Goal: Information Seeking & Learning: Find contact information

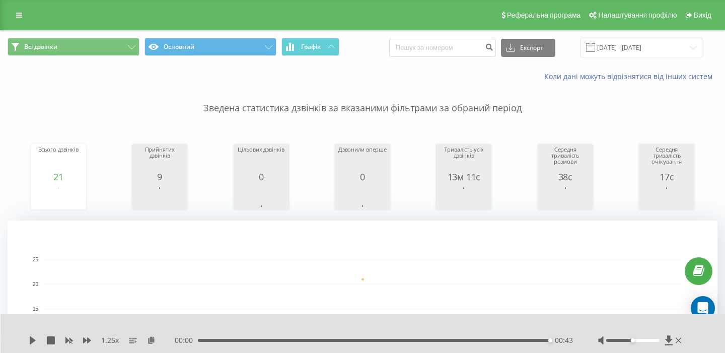
click at [595, 50] on span at bounding box center [590, 47] width 9 height 9
click at [616, 51] on input "[DATE] - [DATE]" at bounding box center [641, 48] width 122 height 20
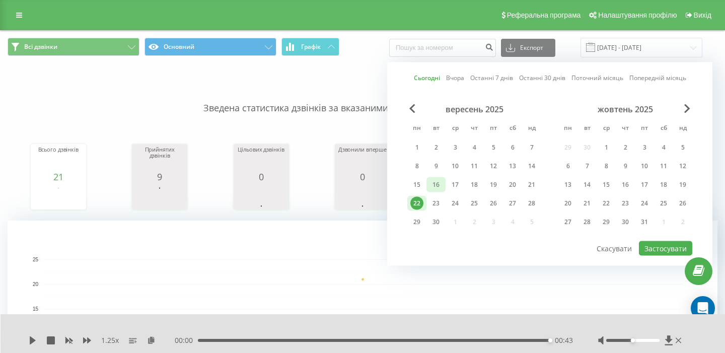
click at [432, 186] on div "16" at bounding box center [435, 184] width 13 height 13
click at [417, 202] on div "22" at bounding box center [416, 203] width 13 height 13
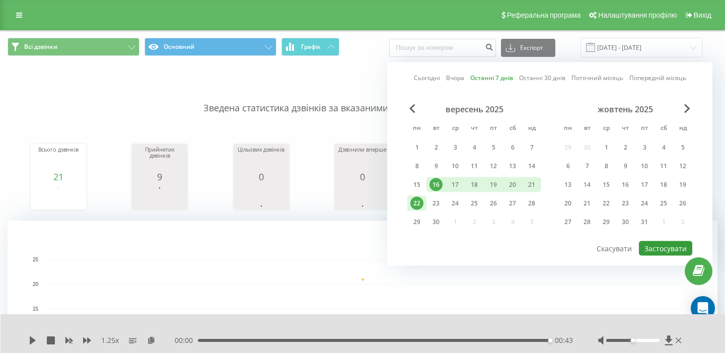
click at [672, 250] on button "Застосувати" at bounding box center [665, 248] width 53 height 15
type input "[DATE] - [DATE]"
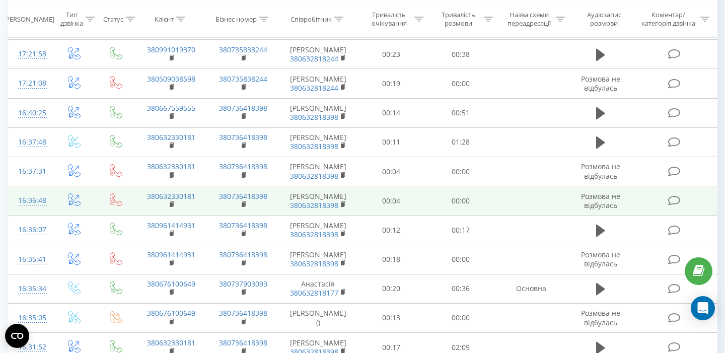
scroll to position [399, 0]
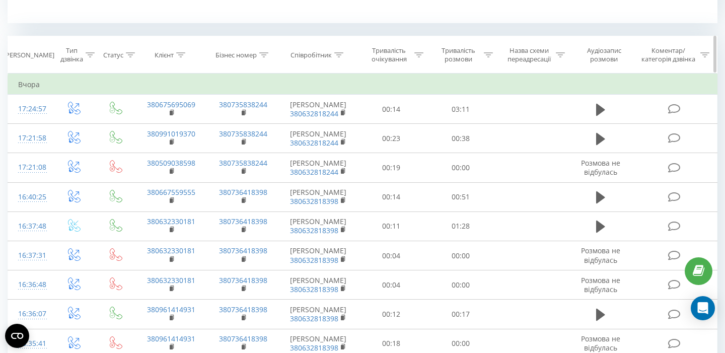
click at [88, 54] on icon at bounding box center [90, 54] width 9 height 5
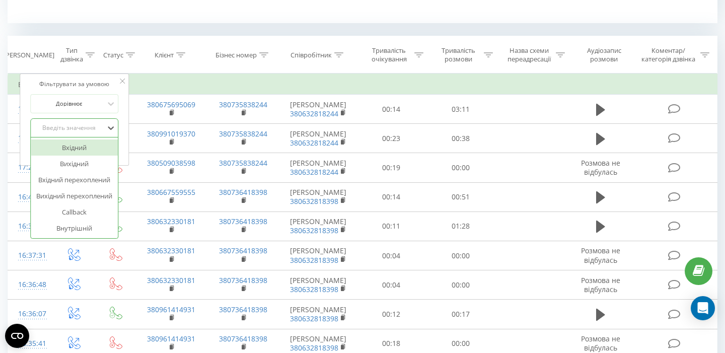
click at [70, 127] on div "Введіть значення" at bounding box center [68, 128] width 71 height 8
click at [78, 150] on div "Вхідний" at bounding box center [75, 147] width 88 height 16
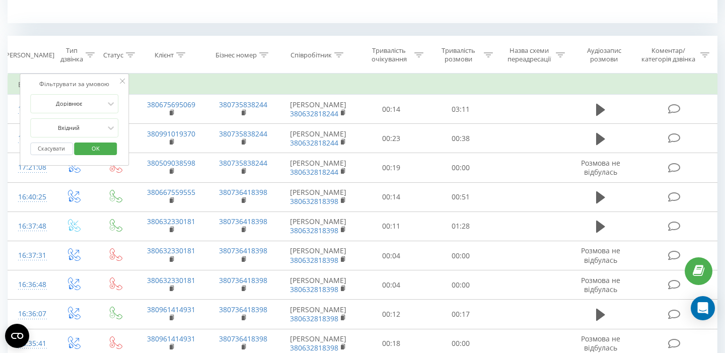
click at [93, 140] on span "OK" at bounding box center [96, 148] width 28 height 16
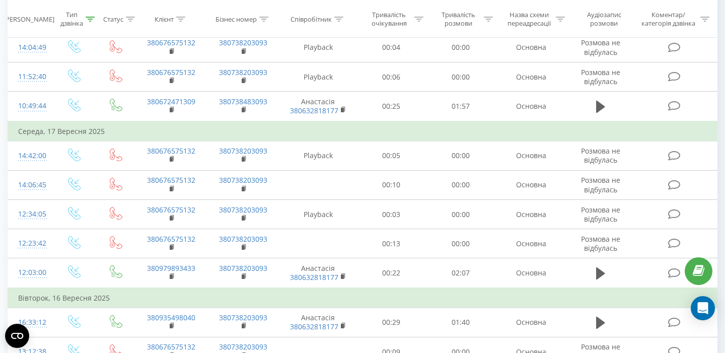
scroll to position [823, 0]
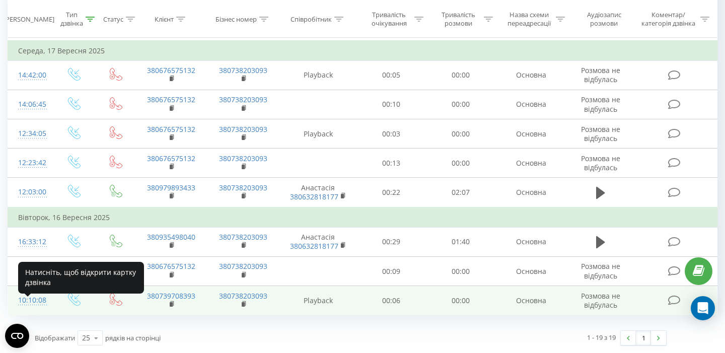
click at [41, 295] on div "10:10:08" at bounding box center [30, 300] width 24 height 20
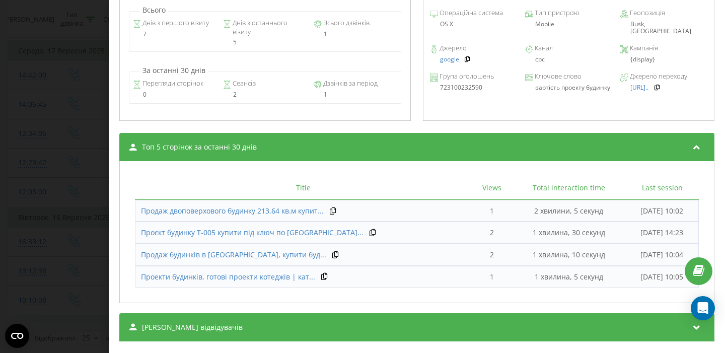
scroll to position [422, 0]
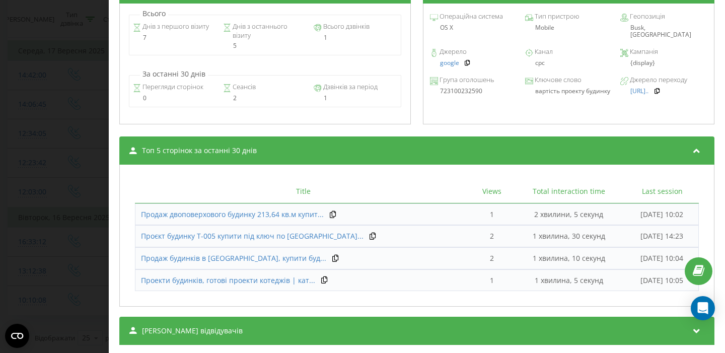
click at [111, 122] on div "Дзвінок : ua6_-1758006608.7298872 Транскрипція Для AI-аналізу майбутніх дзвінкі…" at bounding box center [417, 176] width 616 height 353
click at [46, 131] on div "Дзвінок : ua6_-1758006608.7298872 Транскрипція Для AI-аналізу майбутніх дзвінкі…" at bounding box center [362, 176] width 725 height 353
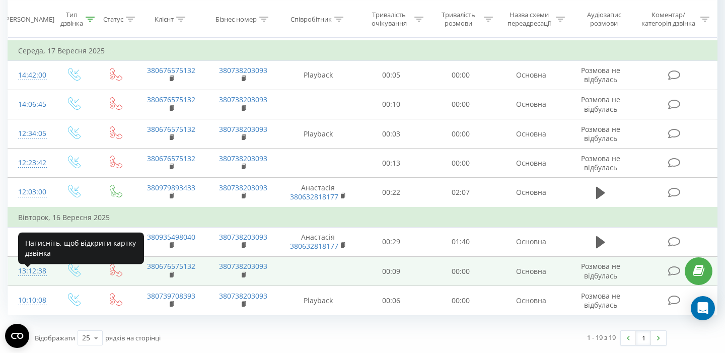
click at [19, 266] on div "13:12:38" at bounding box center [30, 271] width 24 height 20
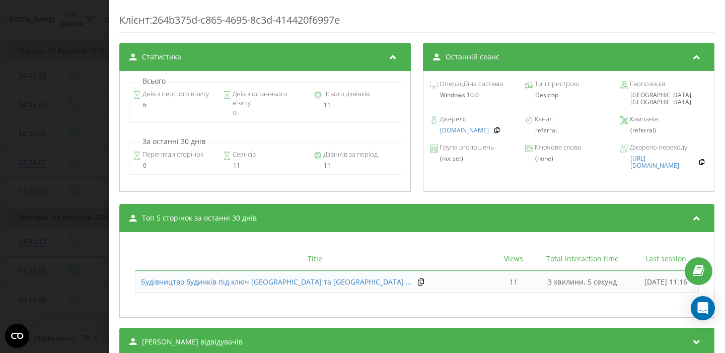
scroll to position [389, 0]
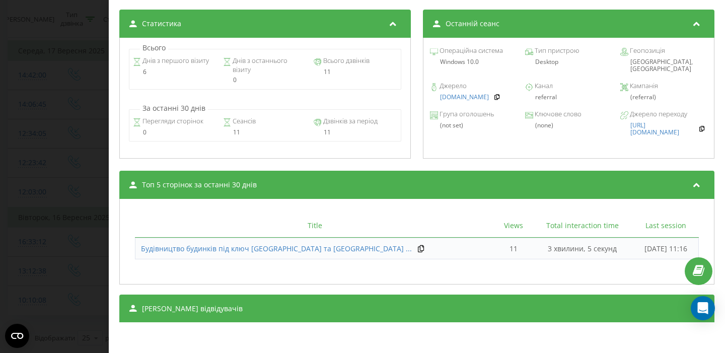
click at [138, 156] on div "Всього Днів з першого візиту 6 Днів з останнього візиту 0 Всього дзвінків 11 За…" at bounding box center [264, 98] width 291 height 121
click at [71, 171] on div "Дзвінок : ua4_-1758017558.5813177 Транскрипція Для AI-аналізу майбутніх дзвінкі…" at bounding box center [362, 176] width 725 height 353
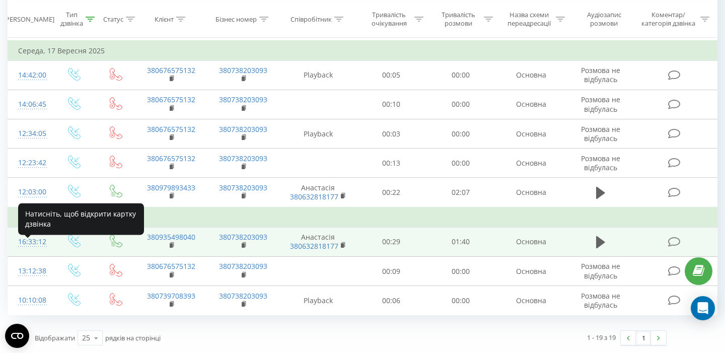
click at [42, 239] on div "16:33:12" at bounding box center [30, 242] width 24 height 20
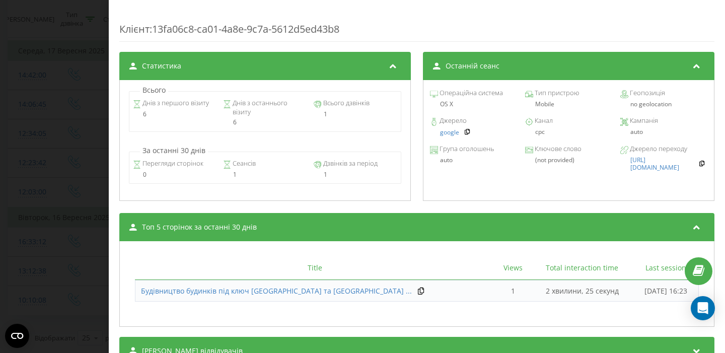
scroll to position [433, 0]
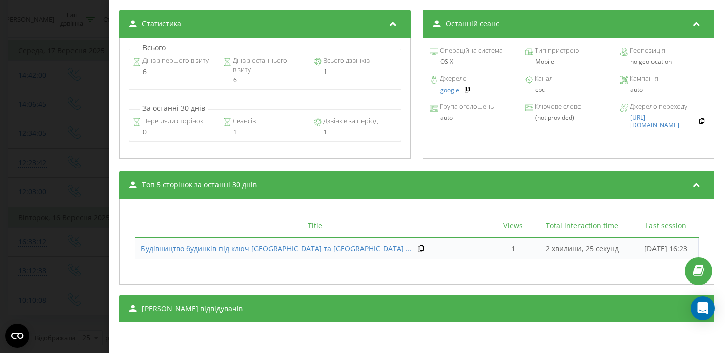
click at [20, 202] on div "Дзвінок : ua2_-1758029592.6187955 1 x - 01:40 00:00 00:00 Транскрипція Для AI-а…" at bounding box center [362, 176] width 725 height 353
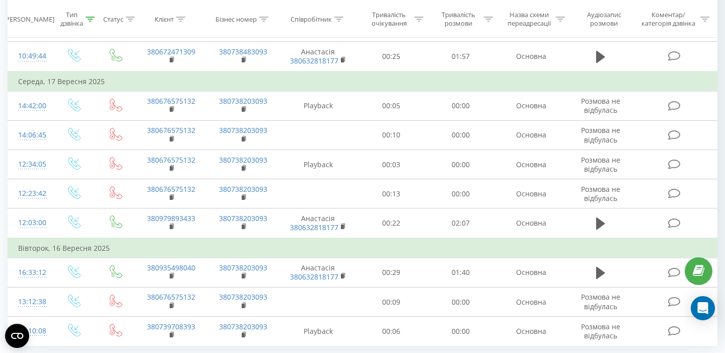
scroll to position [781, 0]
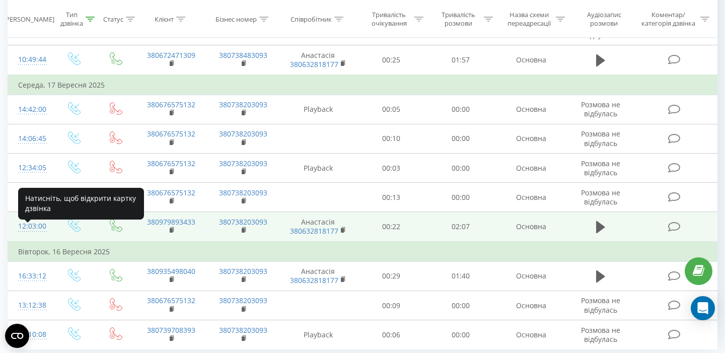
click at [18, 234] on div "12:03:00" at bounding box center [30, 226] width 24 height 20
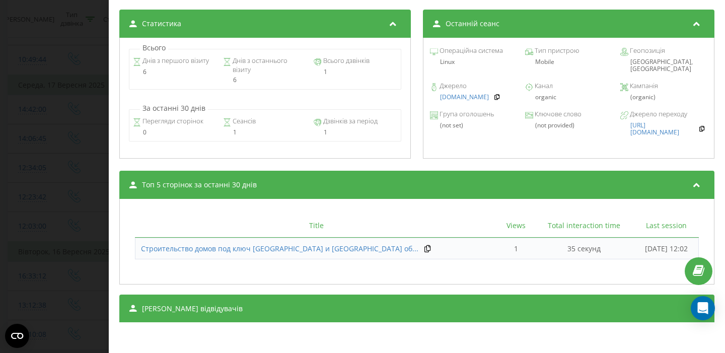
scroll to position [433, 0]
click at [19, 173] on div "Дзвінок : ua4_-1758099780.5960487 1 x - 02:07 00:00 00:00 Транскрипція Для AI-а…" at bounding box center [362, 176] width 725 height 353
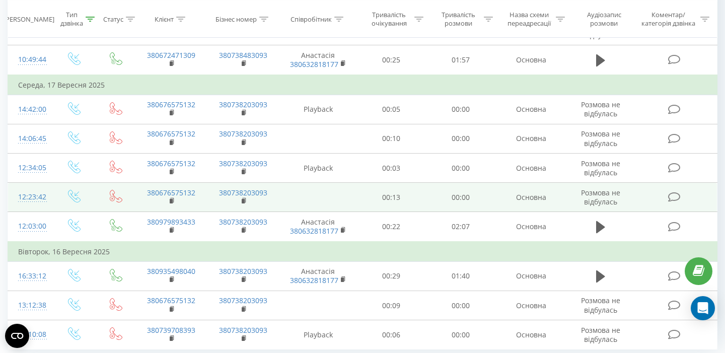
click at [13, 208] on td "12:23:42" at bounding box center [30, 197] width 44 height 29
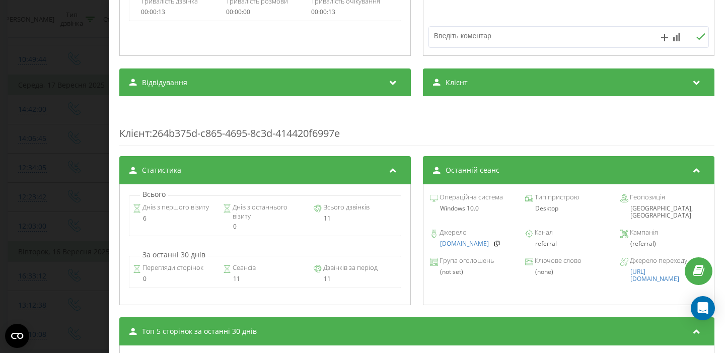
scroll to position [389, 0]
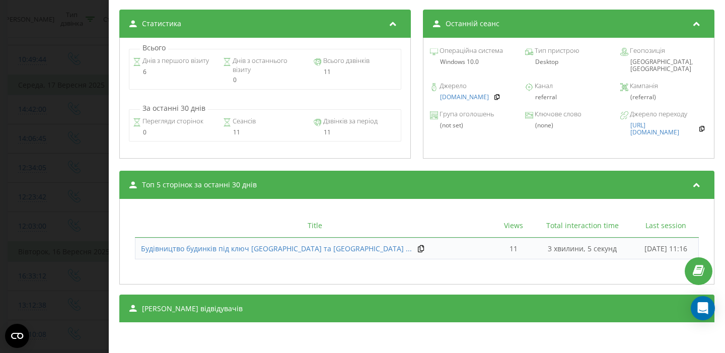
click at [52, 148] on div "Дзвінок : ua15_-1758101022.3213190 Транскрипція Для AI-аналізу майбутніх дзвінк…" at bounding box center [362, 176] width 725 height 353
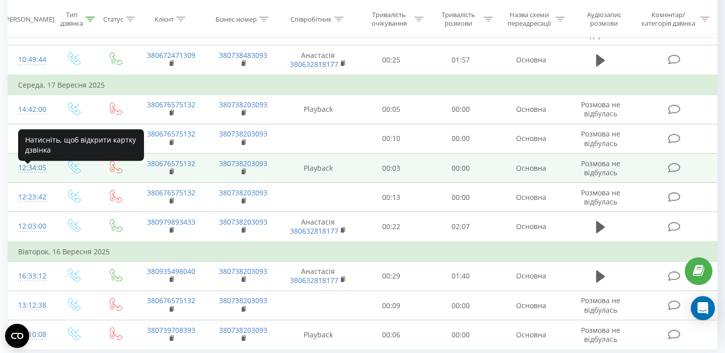
click at [37, 170] on div "12:34:05" at bounding box center [30, 168] width 24 height 20
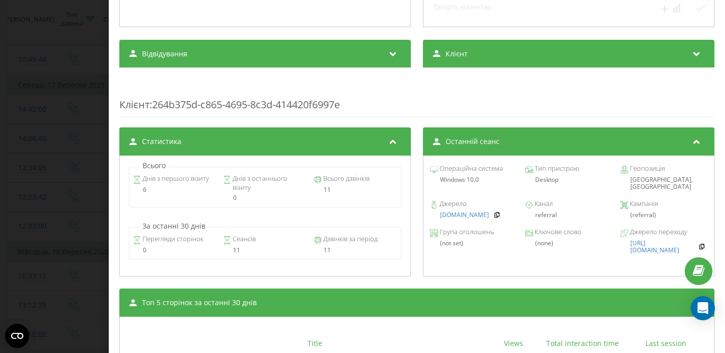
scroll to position [389, 0]
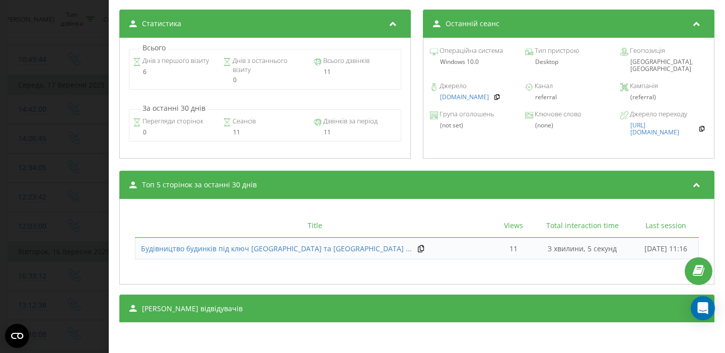
click at [66, 152] on div "Дзвінок : ua4_-1758101645.5970690 Транскрипція Для AI-аналізу майбутніх дзвінкі…" at bounding box center [362, 176] width 725 height 353
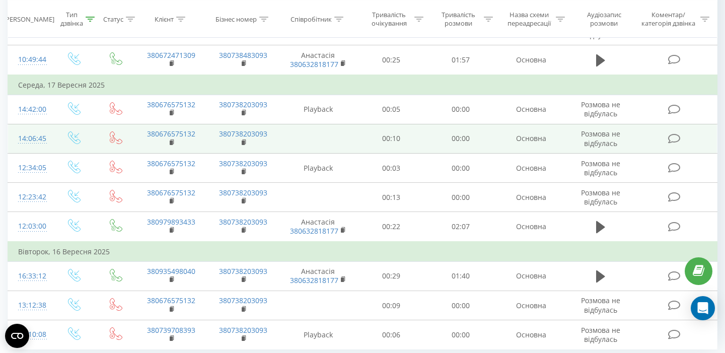
click at [36, 153] on td "14:06:45" at bounding box center [30, 138] width 44 height 29
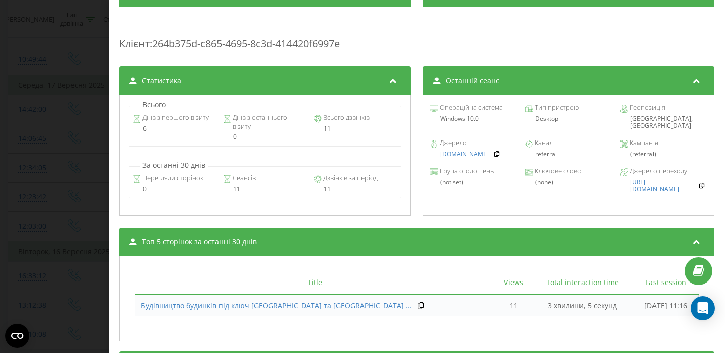
scroll to position [389, 0]
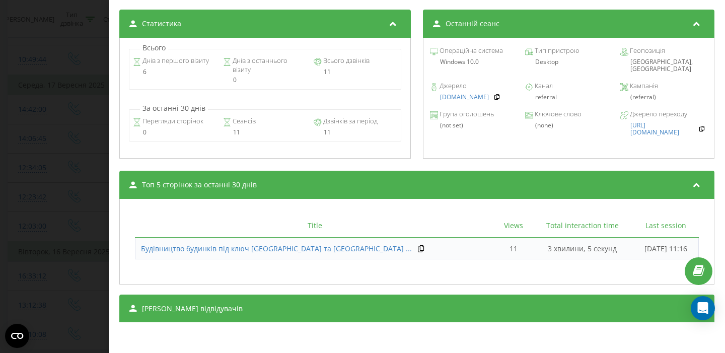
click at [52, 177] on div "Дзвінок : ua15_-1758107205.3244296 Транскрипція Для AI-аналізу майбутніх дзвінк…" at bounding box center [362, 176] width 725 height 353
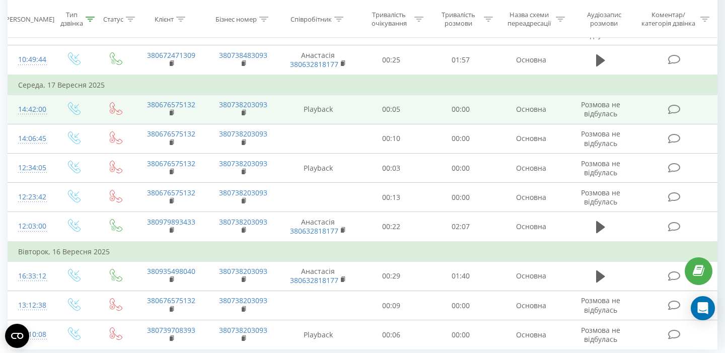
click at [33, 119] on div "14:42:00" at bounding box center [30, 110] width 24 height 20
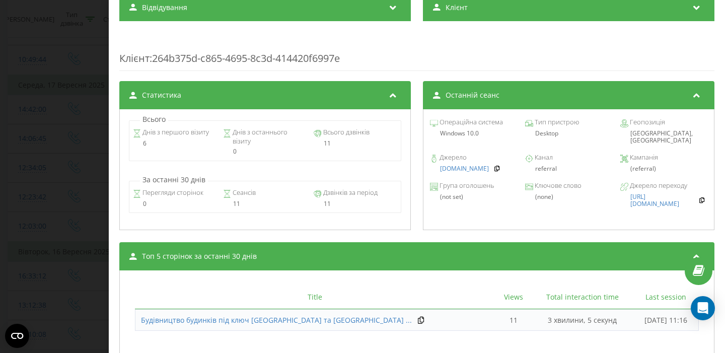
scroll to position [389, 0]
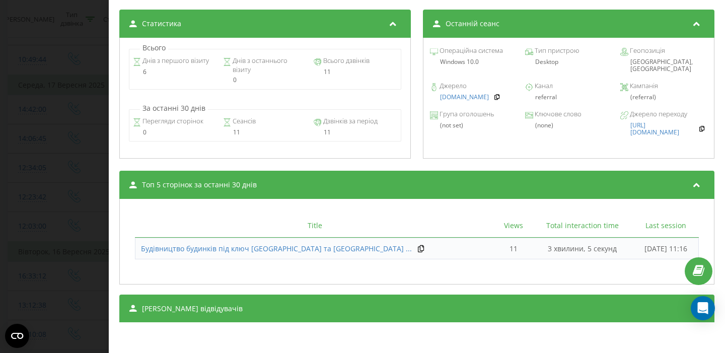
click at [24, 184] on div "Дзвінок : ua15_-1758109319.3252753 Транскрипція Для AI-аналізу майбутніх дзвінк…" at bounding box center [362, 176] width 725 height 353
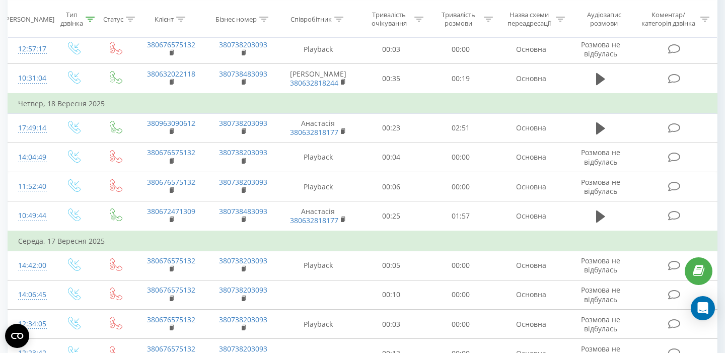
scroll to position [617, 0]
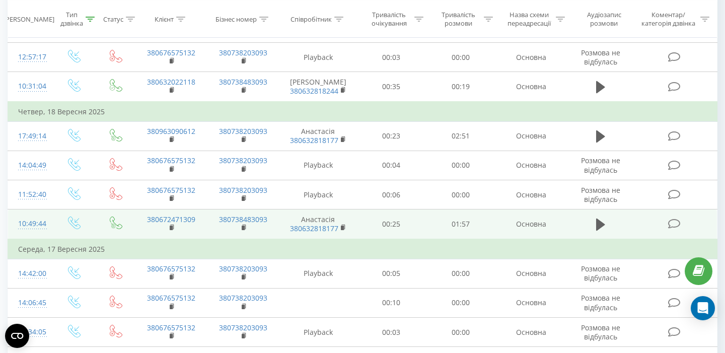
click at [19, 234] on div "10:49:44" at bounding box center [30, 224] width 24 height 20
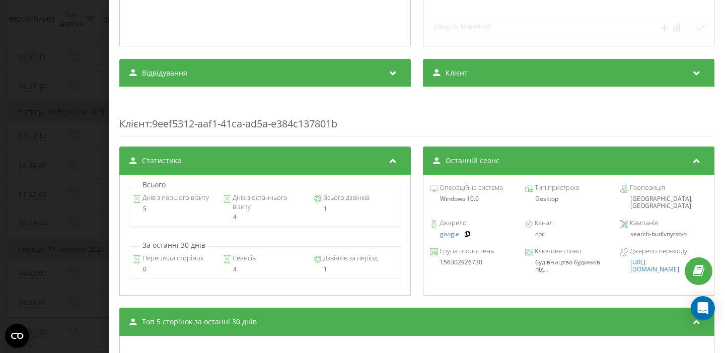
scroll to position [294, 0]
click at [23, 196] on div "Дзвінок : ua12_-1758181784.6206021 1 x - 00:01 00:00 00:00 Транскрипція Для AI-…" at bounding box center [362, 176] width 725 height 353
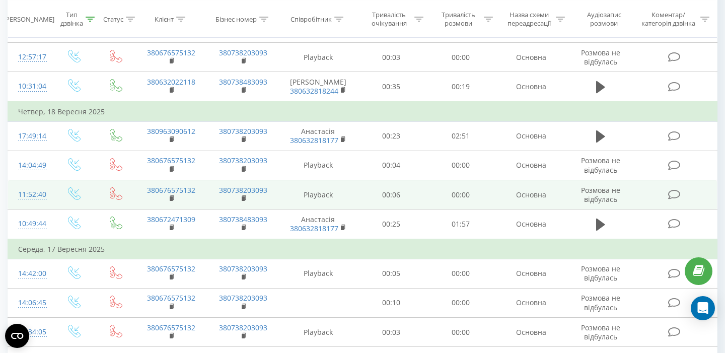
click at [24, 200] on div "11:52:40" at bounding box center [30, 195] width 24 height 20
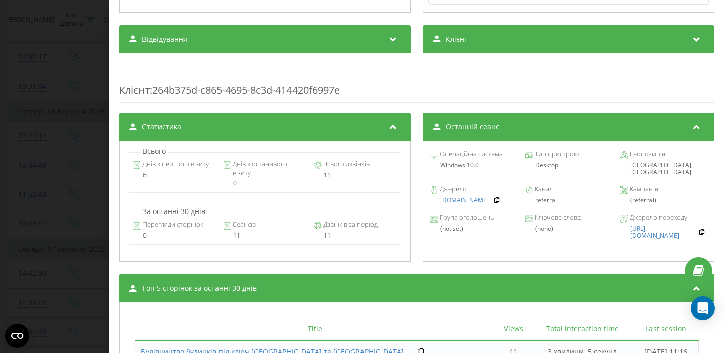
scroll to position [298, 0]
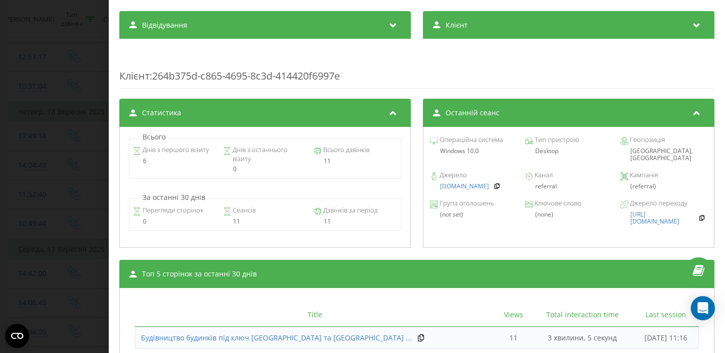
click at [4, 178] on div "Дзвінок : ua15_-1758185560.3385944 Транскрипція Для AI-аналізу майбутніх дзвінк…" at bounding box center [362, 176] width 725 height 353
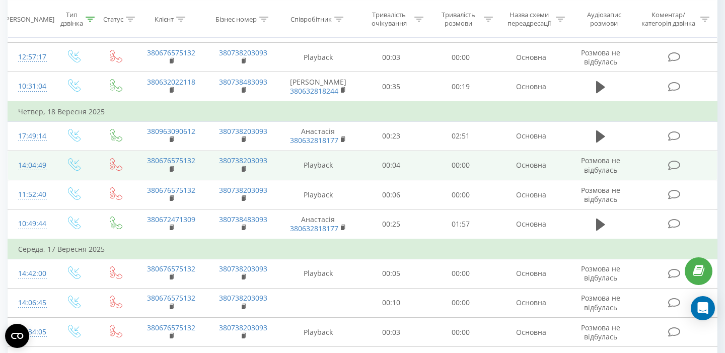
click at [29, 172] on div "14:04:49" at bounding box center [30, 166] width 24 height 20
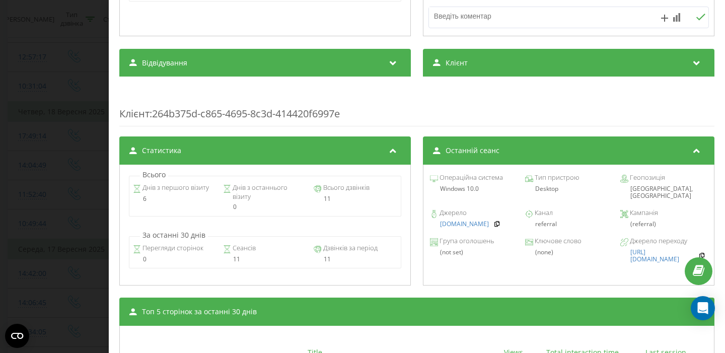
scroll to position [330, 0]
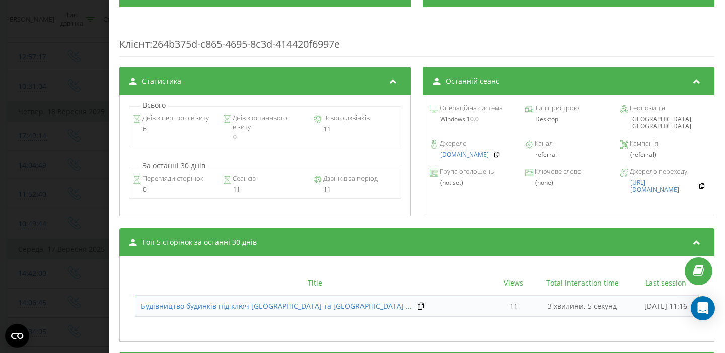
click at [57, 146] on div "Дзвінок : ua4_-1758193489.6181611 Транскрипція Для AI-аналізу майбутніх дзвінкі…" at bounding box center [362, 176] width 725 height 353
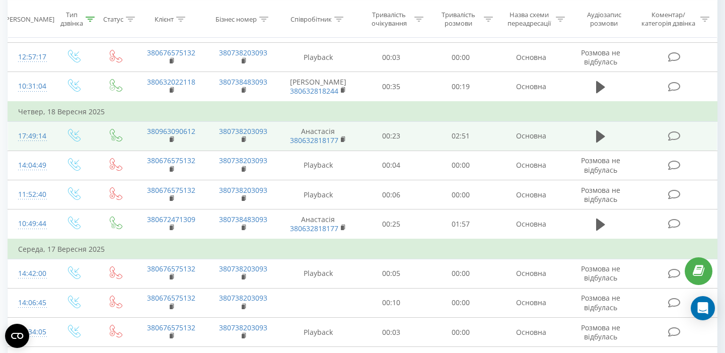
click at [20, 141] on div at bounding box center [30, 140] width 24 height 1
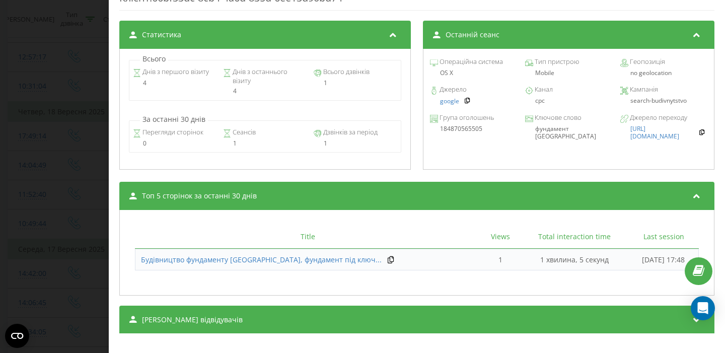
scroll to position [433, 0]
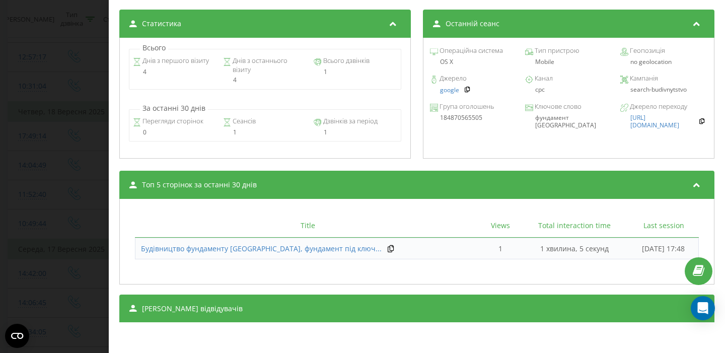
click at [6, 187] on div "Дзвінок : ua6_-1758206954.7903897 1 x - 02:52 00:00 00:00 Транскрипція Для AI-а…" at bounding box center [362, 176] width 725 height 353
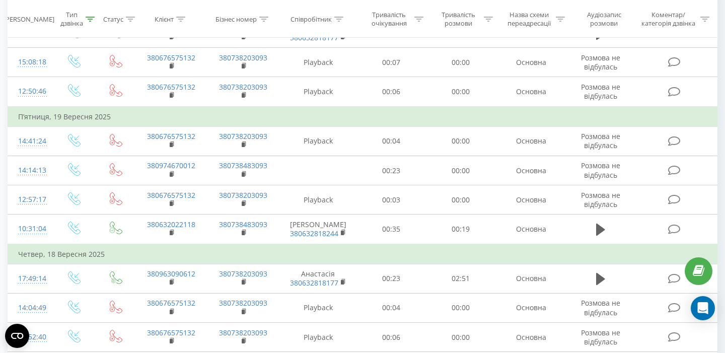
scroll to position [468, 0]
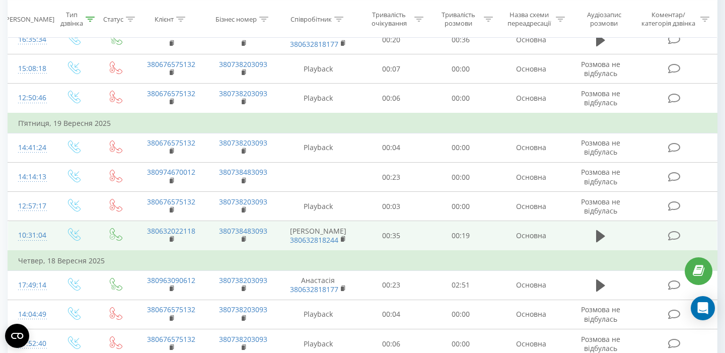
click at [17, 237] on td "10:31:04" at bounding box center [30, 236] width 44 height 30
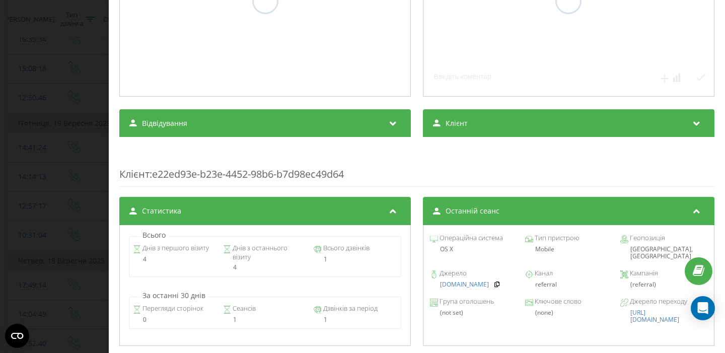
scroll to position [445, 0]
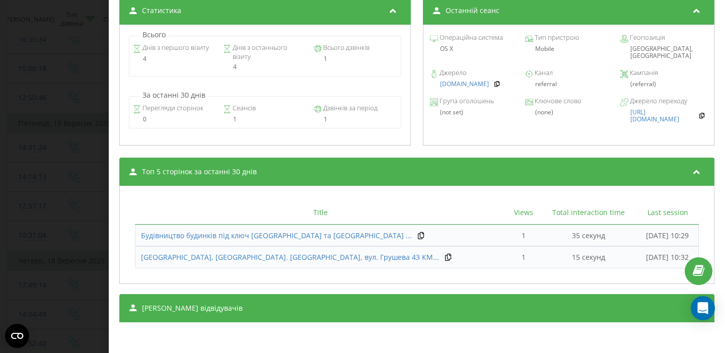
click at [46, 178] on div "Дзвінок : ua14_-1758267064.2824981 1 x - 00:20 00:00 00:00 Транскрипція Для AI-…" at bounding box center [362, 176] width 725 height 353
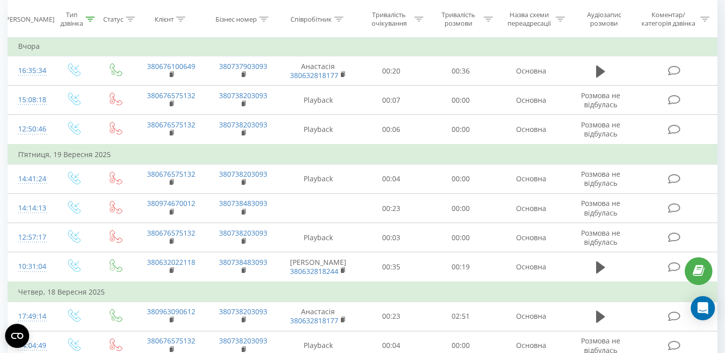
scroll to position [437, 0]
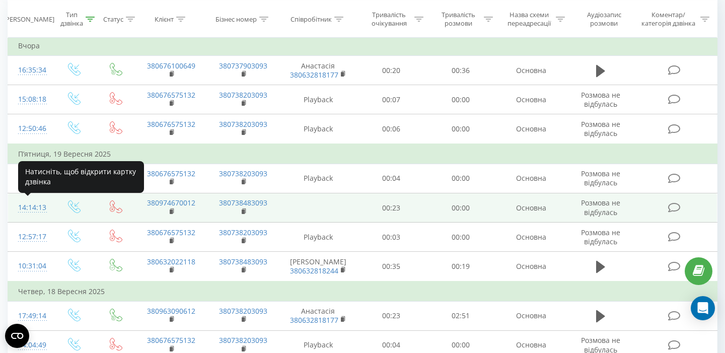
click at [33, 217] on div "14:14:13" at bounding box center [30, 208] width 24 height 20
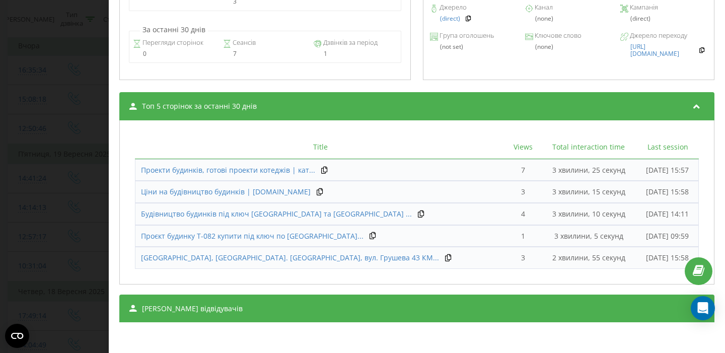
scroll to position [460, 0]
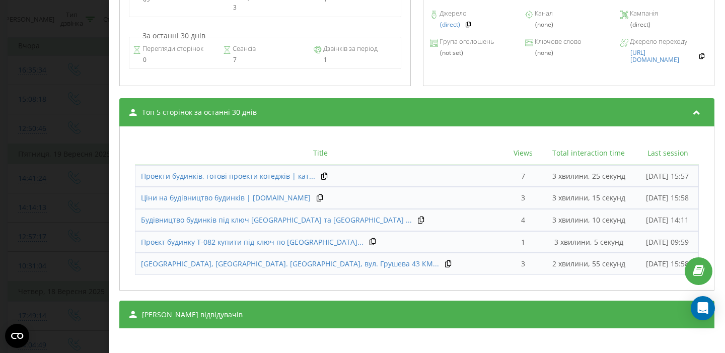
click at [87, 135] on div "Дзвінок : ua12_-1758280453.6453309 Транскрипція Для AI-аналізу майбутніх дзвінк…" at bounding box center [362, 176] width 725 height 353
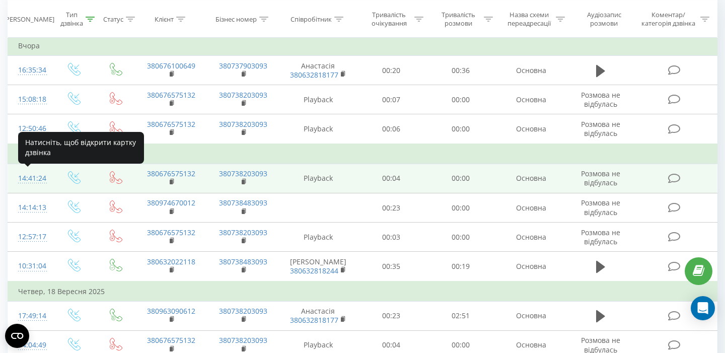
click at [36, 180] on div "14:41:24" at bounding box center [30, 179] width 24 height 20
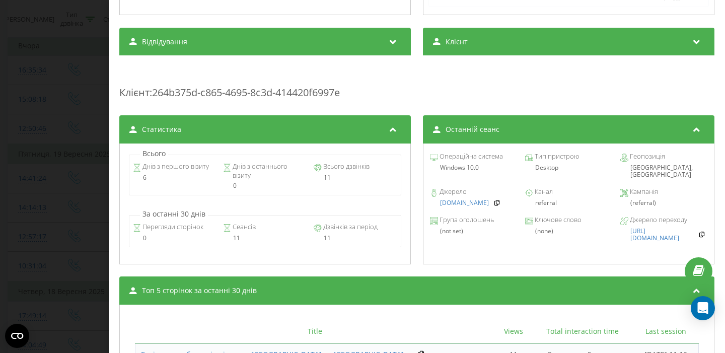
scroll to position [389, 0]
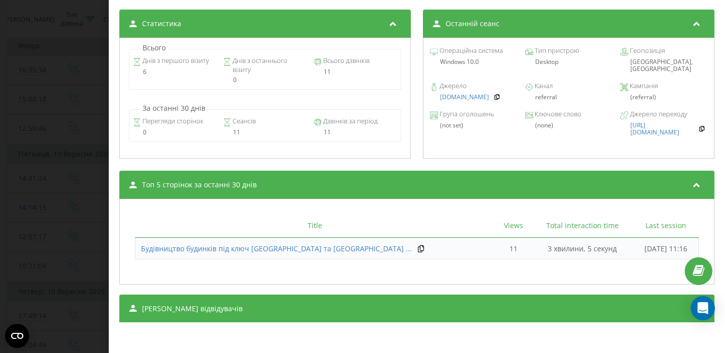
click at [5, 157] on div "Дзвінок : ua4_-1758282084.6356644 Транскрипція Аналіз дзвінка Деталі дзвінка Ко…" at bounding box center [362, 176] width 725 height 353
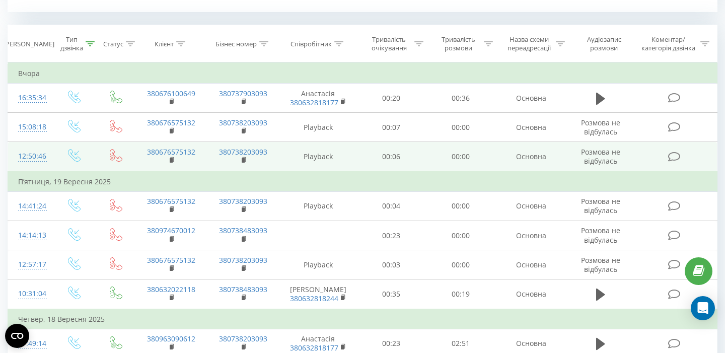
scroll to position [404, 0]
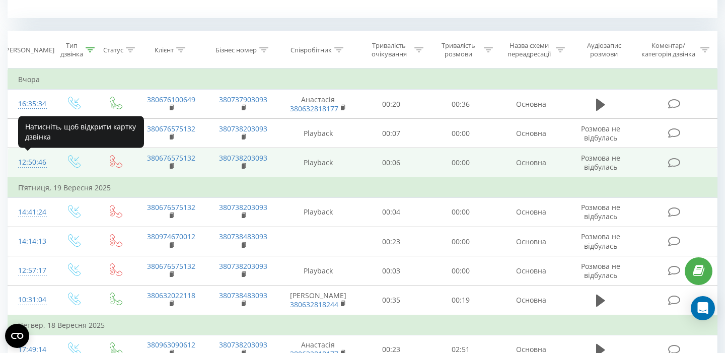
click at [31, 162] on div "12:50:46" at bounding box center [30, 163] width 24 height 20
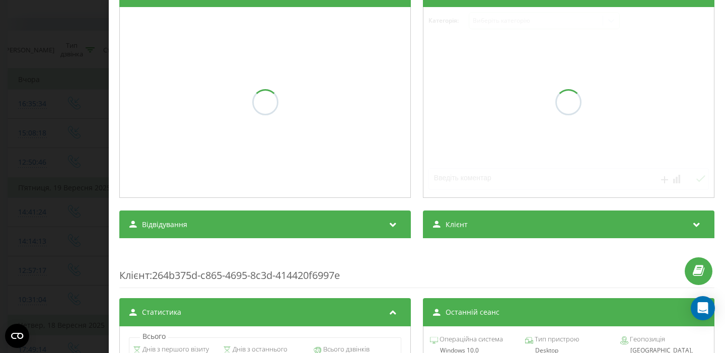
scroll to position [291, 0]
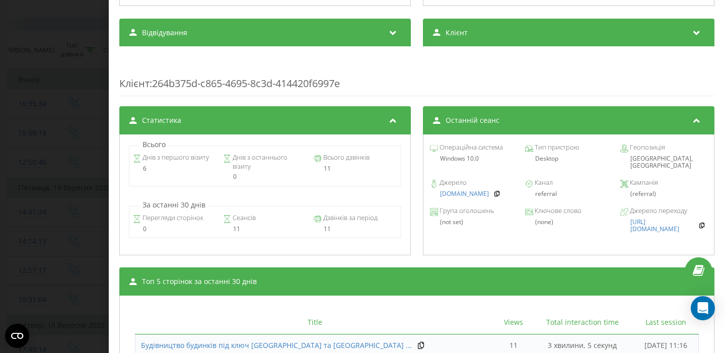
click at [58, 161] on div "Дзвінок : ua15_-1758534646.3978639 Транскрипція Для AI-аналізу майбутніх дзвінк…" at bounding box center [362, 176] width 725 height 353
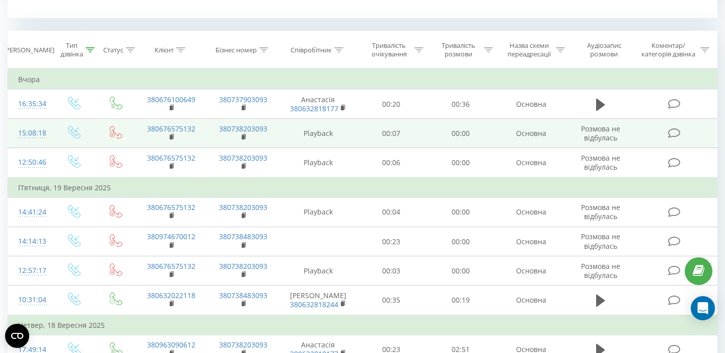
click at [30, 139] on div "15:08:18" at bounding box center [30, 133] width 24 height 20
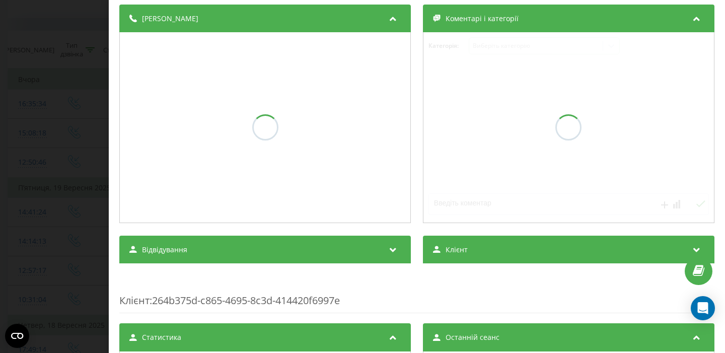
scroll to position [241, 0]
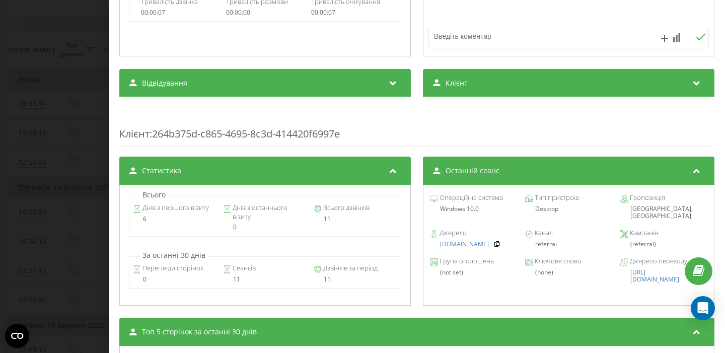
click at [34, 174] on div "Дзвінок : ua15_-1758542898.4016393 Транскрипція Для AI-аналізу майбутніх дзвінк…" at bounding box center [362, 176] width 725 height 353
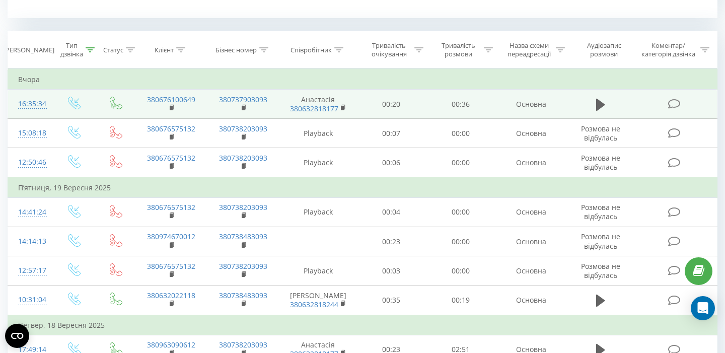
click at [42, 110] on div "16:35:34" at bounding box center [30, 104] width 24 height 20
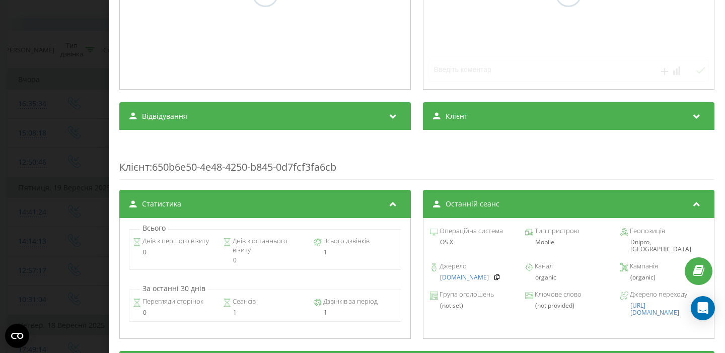
scroll to position [251, 0]
click at [32, 227] on div "Дзвінок : ua17_-1758548133.2254873 1 x - 00:36 00:00 00:00 Транскрипція Для AI-…" at bounding box center [362, 176] width 725 height 353
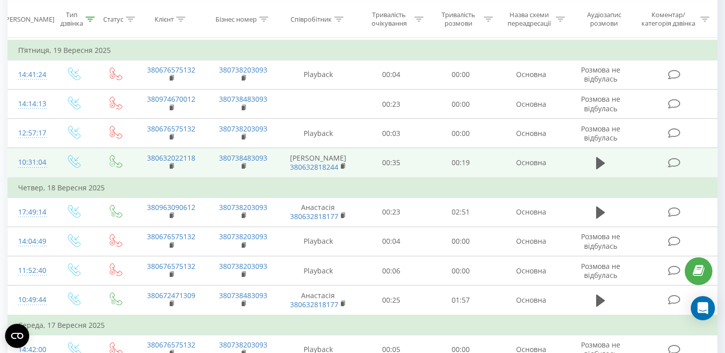
scroll to position [545, 0]
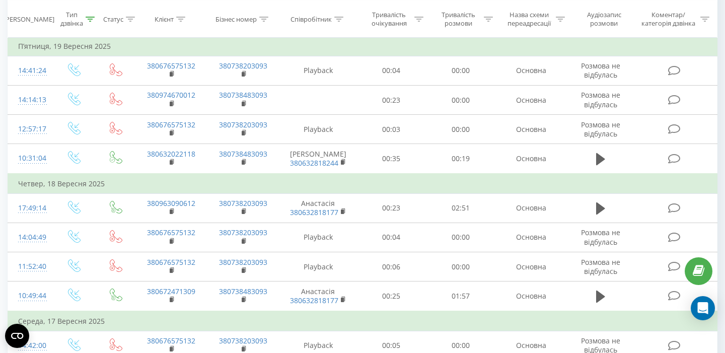
click at [8, 161] on table "Фільтрувати за умовою Дорівнює Вхідний Скасувати OK Фільтрувати за умовою Дорів…" at bounding box center [363, 256] width 710 height 659
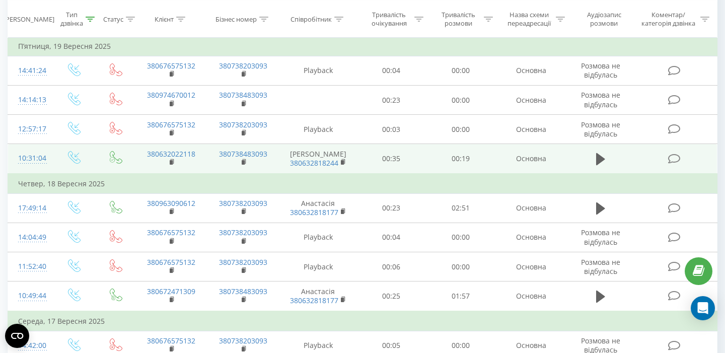
click at [38, 161] on div "10:31:04" at bounding box center [30, 158] width 24 height 20
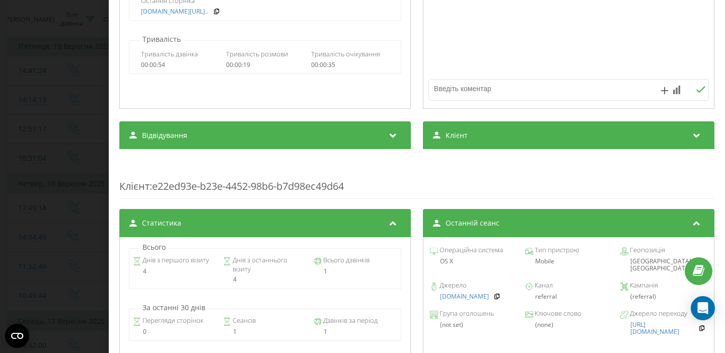
scroll to position [280, 0]
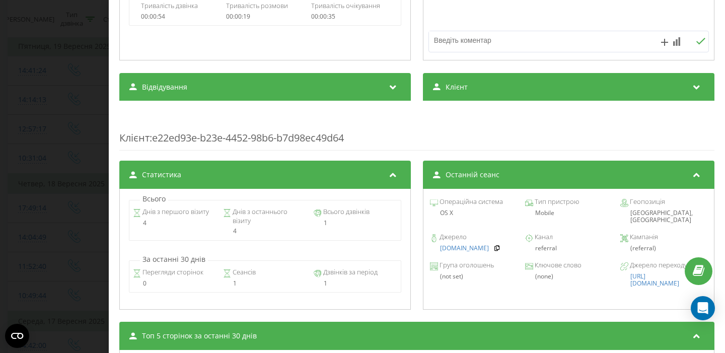
click at [64, 224] on div "Дзвінок : ua14_-1758267064.2824981 1 x - 00:20 00:00 00:00 Транскрипція Для AI-…" at bounding box center [362, 176] width 725 height 353
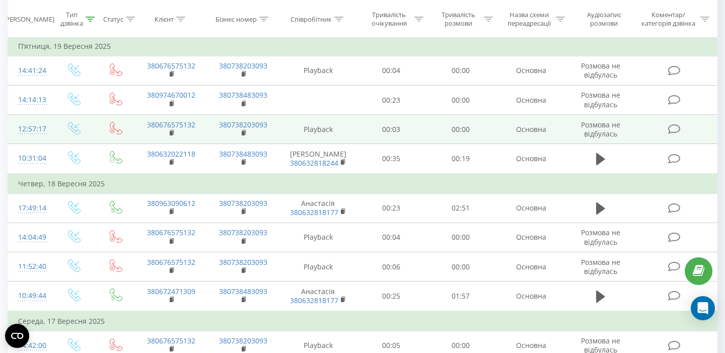
click at [29, 125] on div "12:57:17" at bounding box center [30, 129] width 24 height 20
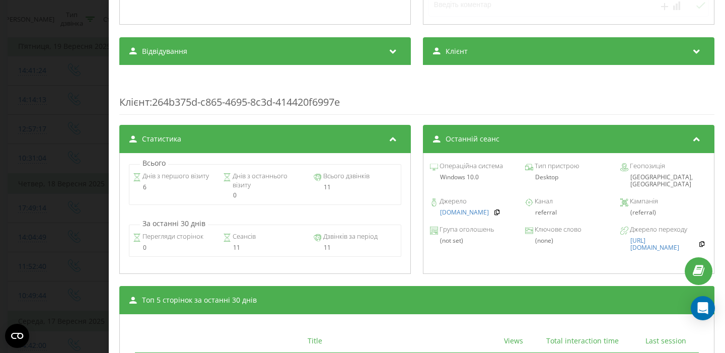
scroll to position [389, 0]
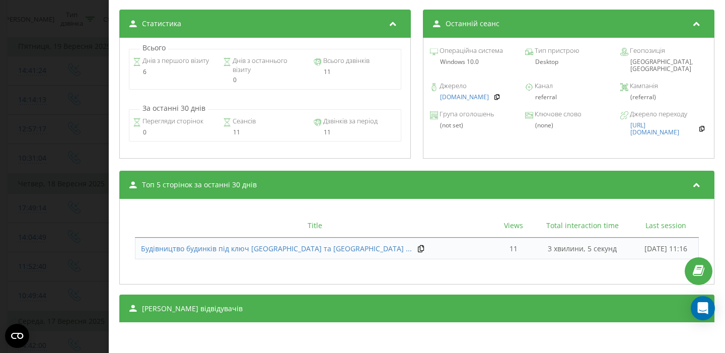
click at [36, 178] on div "Дзвінок : ua4_-1758275837.6325637 Транскрипція Для AI-аналізу майбутніх дзвінкі…" at bounding box center [362, 176] width 725 height 353
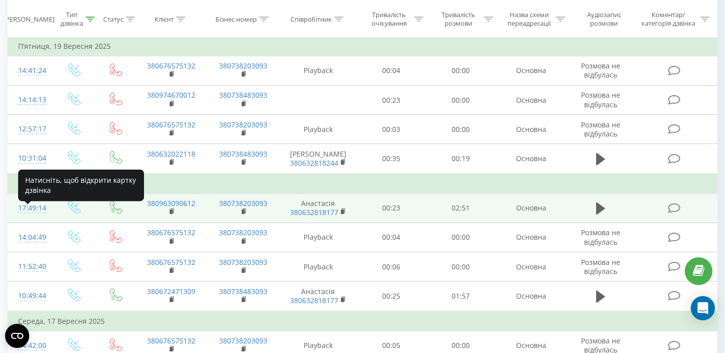
click at [25, 218] on div "17:49:14" at bounding box center [30, 208] width 24 height 20
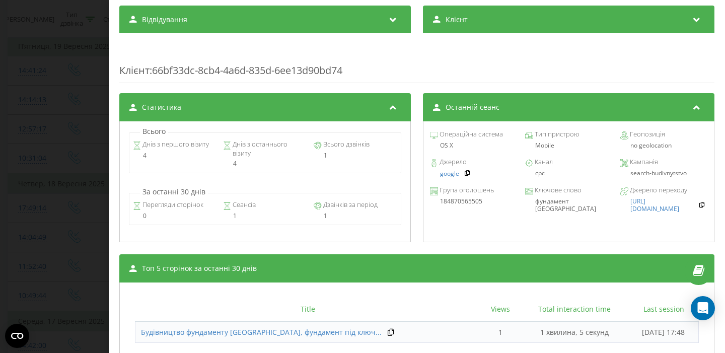
scroll to position [343, 0]
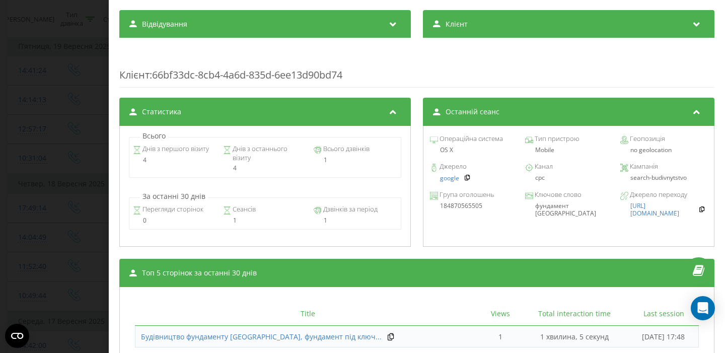
click at [8, 219] on div "Дзвінок : ua6_-1758206954.7903897 1 x - 02:52 00:00 00:00 Транскрипція Для AI-а…" at bounding box center [362, 176] width 725 height 353
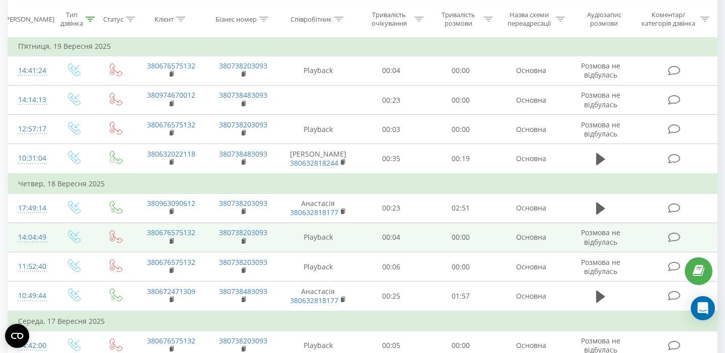
click at [39, 239] on div "14:04:49" at bounding box center [30, 238] width 24 height 20
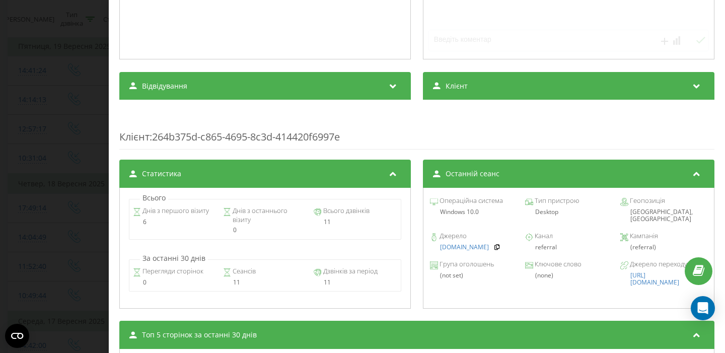
scroll to position [316, 0]
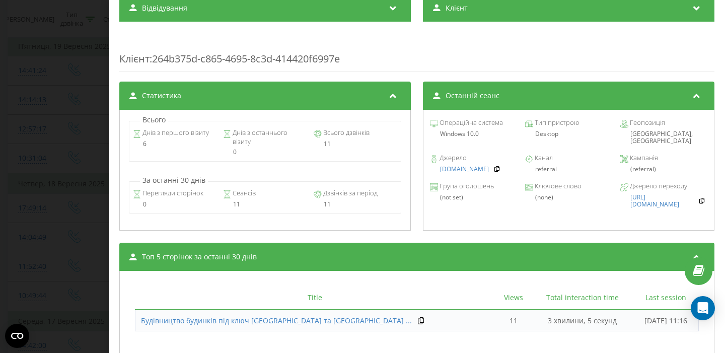
click at [38, 220] on div "Дзвінок : ua4_-1758193489.6181611 Транскрипція Для AI-аналізу майбутніх дзвінкі…" at bounding box center [362, 176] width 725 height 353
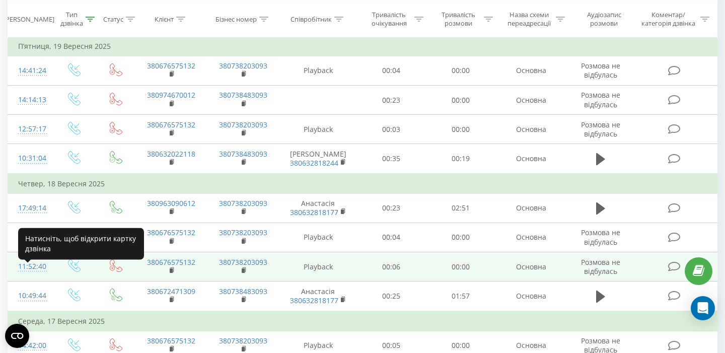
click at [41, 276] on div "11:52:40" at bounding box center [30, 267] width 24 height 20
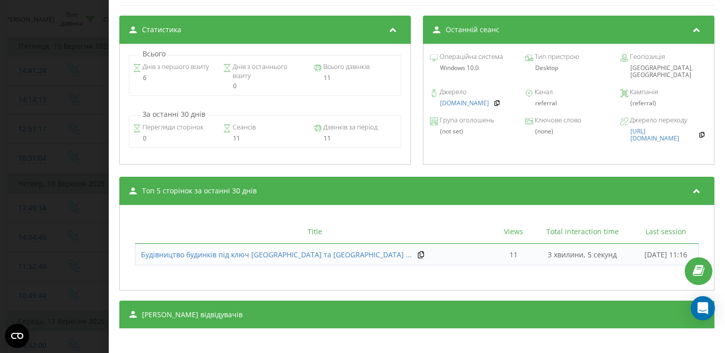
scroll to position [389, 0]
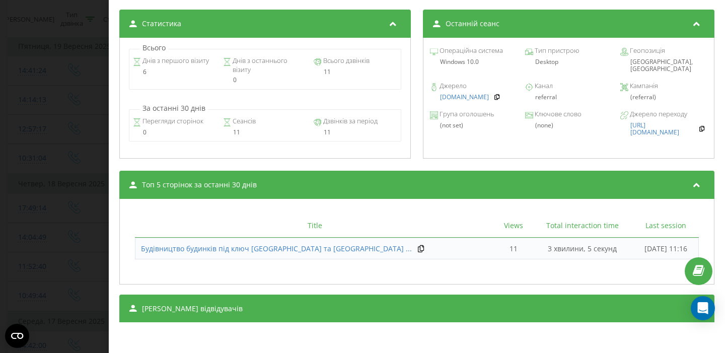
click at [14, 192] on div "Дзвінок : ua15_-1758185560.3385944 Транскрипція Для AI-аналізу майбутніх дзвінк…" at bounding box center [362, 176] width 725 height 353
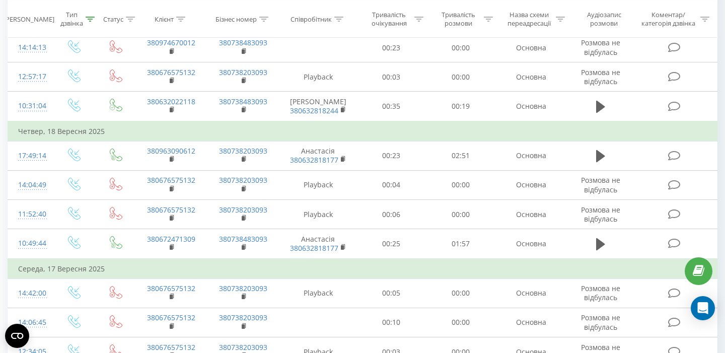
scroll to position [661, 0]
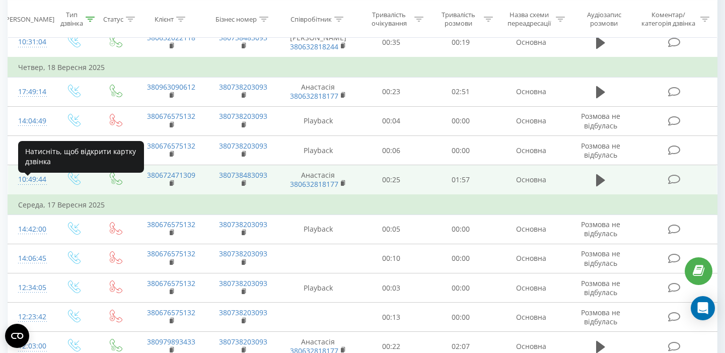
click at [22, 181] on div "10:49:44" at bounding box center [30, 180] width 24 height 20
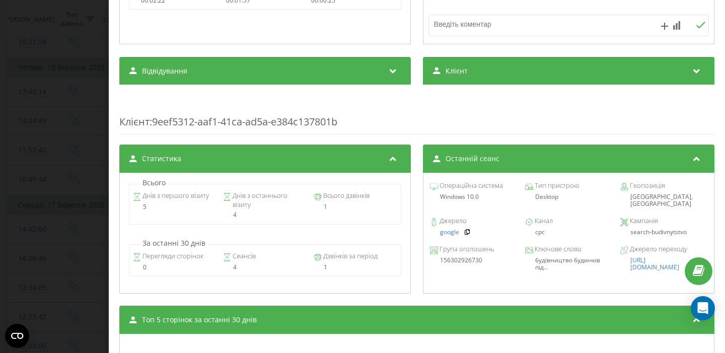
scroll to position [340, 0]
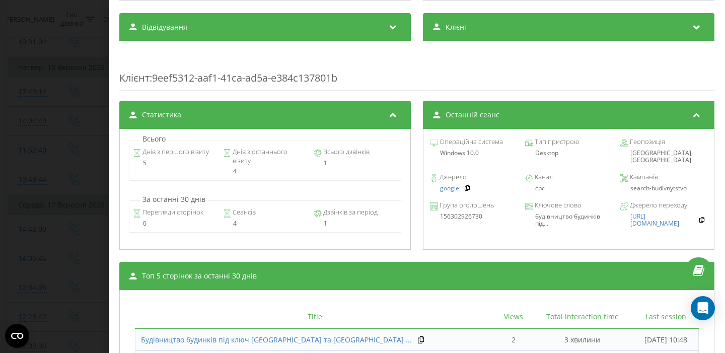
click at [71, 169] on div "Дзвінок : ua12_-1758181784.6206021 1 x - 00:01 00:00 00:00 Транскрипція Для AI-…" at bounding box center [362, 176] width 725 height 353
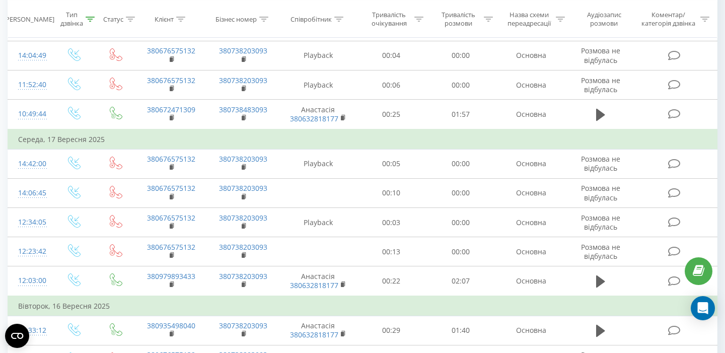
scroll to position [740, 0]
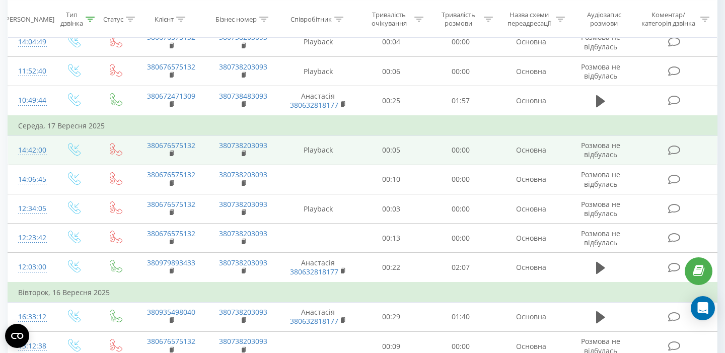
click at [38, 160] on div "14:42:00" at bounding box center [30, 150] width 24 height 20
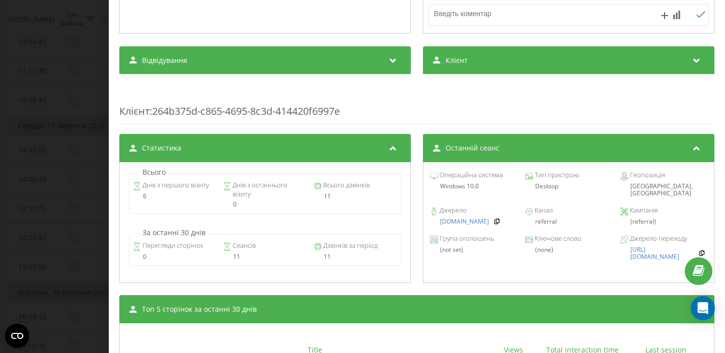
scroll to position [267, 0]
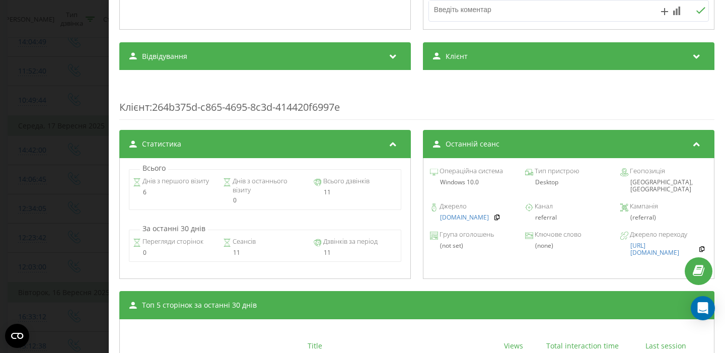
click at [36, 190] on div "Дзвінок : ua15_-1758109319.3252753 Транскрипція Для AI-аналізу майбутніх дзвінк…" at bounding box center [362, 176] width 725 height 353
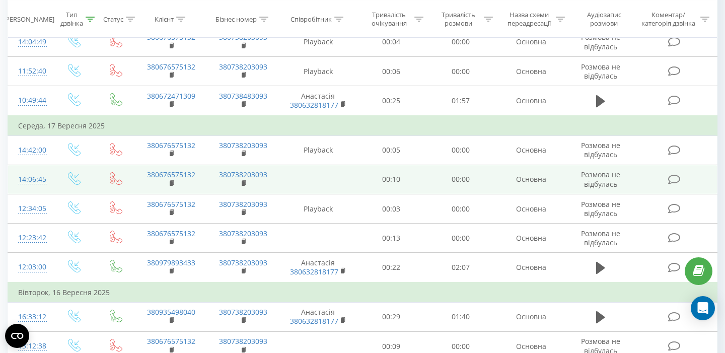
click at [31, 186] on div "14:06:45" at bounding box center [30, 180] width 24 height 20
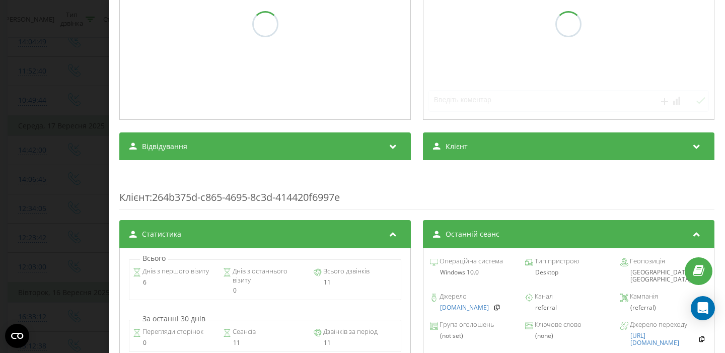
scroll to position [226, 0]
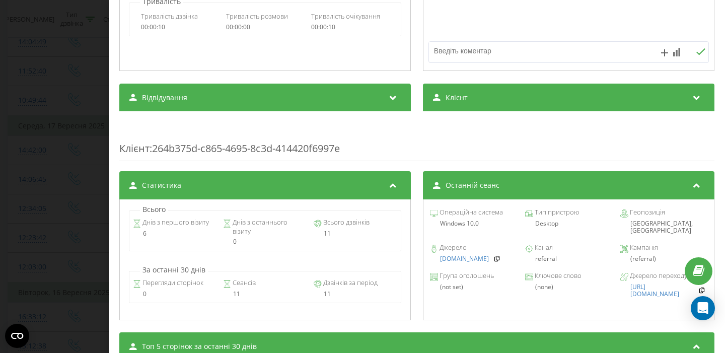
click at [77, 167] on div "Дзвінок : ua15_-1758107205.3244296 Транскрипція Для AI-аналізу майбутніх дзвінк…" at bounding box center [362, 176] width 725 height 353
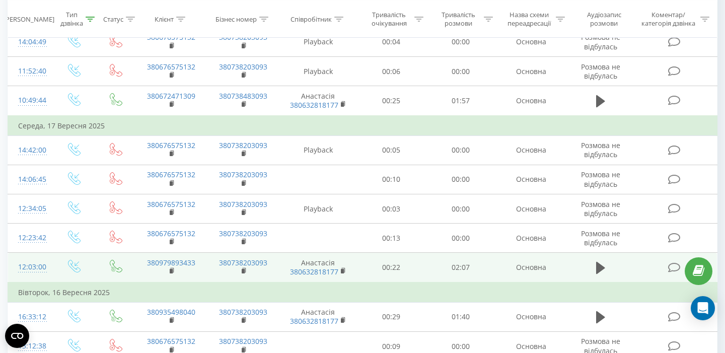
click at [36, 266] on div "12:03:00" at bounding box center [30, 267] width 24 height 20
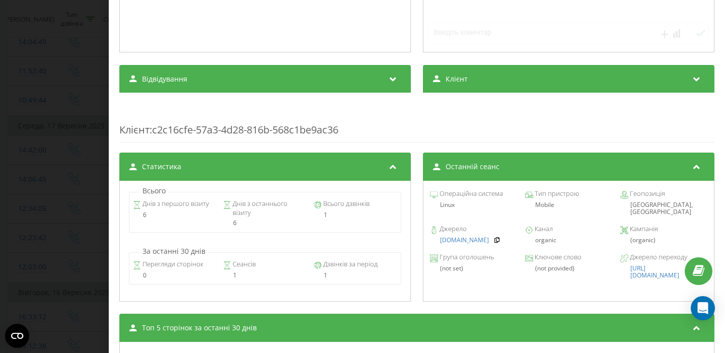
scroll to position [288, 0]
click at [16, 187] on div "Дзвінок : ua4_-1758099780.5960487 1 x - 00:01 00:00 00:00 Транскрипція Для AI-а…" at bounding box center [362, 176] width 725 height 353
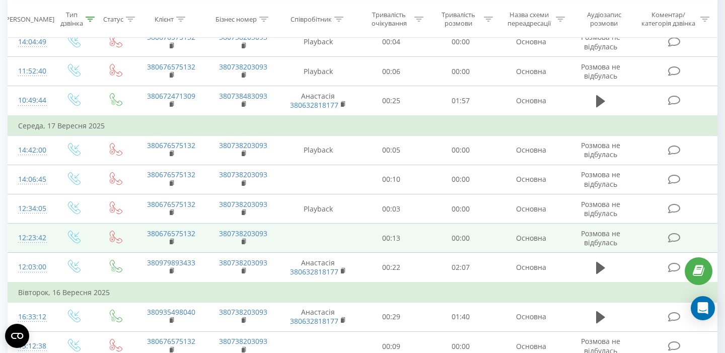
click at [15, 244] on td "12:23:42" at bounding box center [30, 237] width 44 height 29
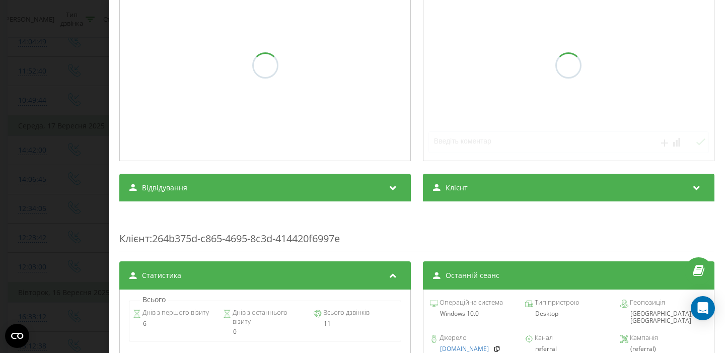
scroll to position [162, 0]
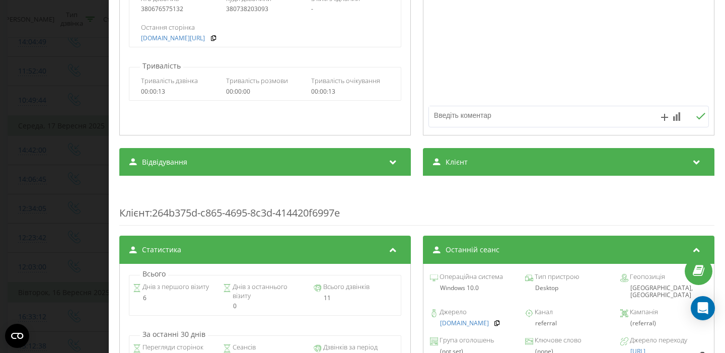
click at [79, 190] on div "Дзвінок : ua15_-1758101022.3213190 Транскрипція Для AI-аналізу майбутніх дзвінк…" at bounding box center [362, 176] width 725 height 353
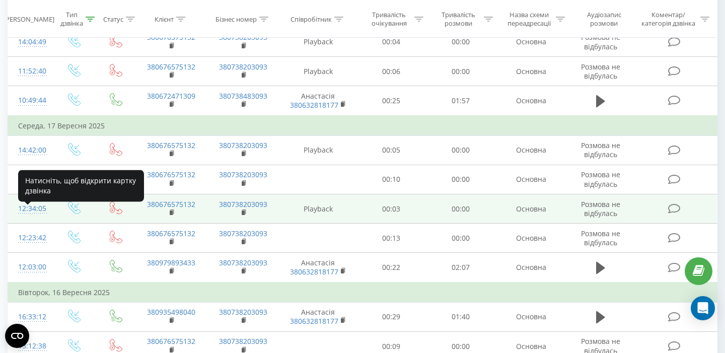
click at [35, 217] on div "12:34:05" at bounding box center [30, 209] width 24 height 20
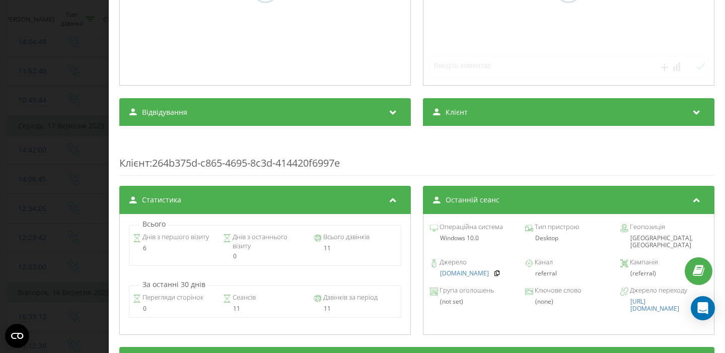
scroll to position [263, 0]
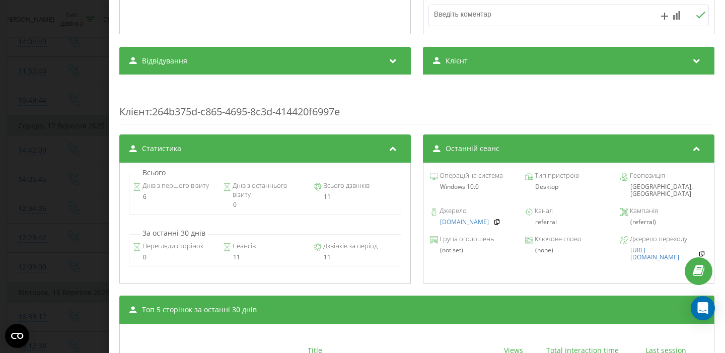
click at [27, 196] on div "Дзвінок : ua4_-1758101645.5970690 Транскрипція Для AI-аналізу майбутніх дзвінкі…" at bounding box center [362, 176] width 725 height 353
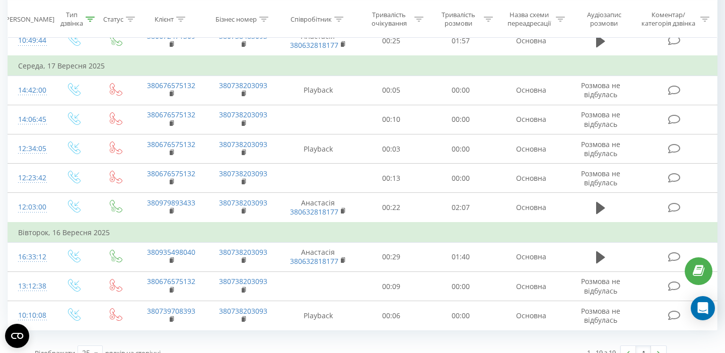
scroll to position [823, 0]
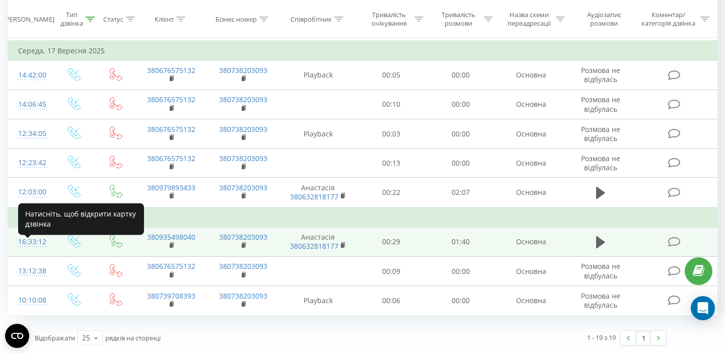
click at [25, 240] on div "16:33:12" at bounding box center [30, 242] width 24 height 20
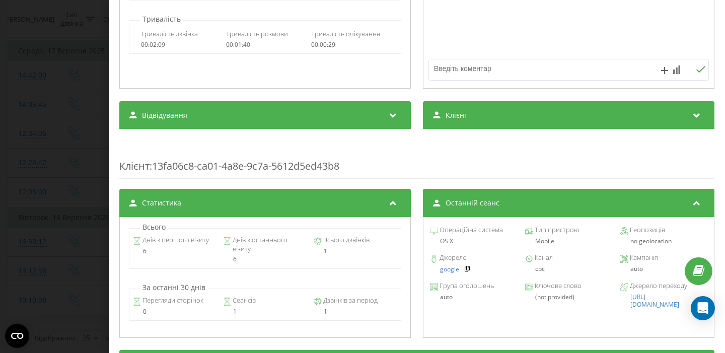
scroll to position [296, 0]
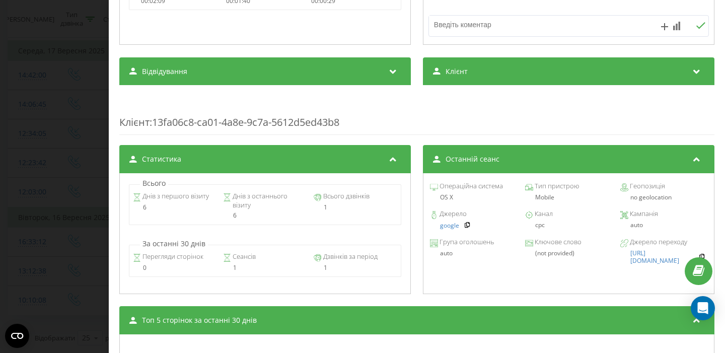
click at [52, 157] on div "Дзвінок : ua2_-1758029592.6187955 1 x - 01:40 00:00 00:00 Транскрипція Для AI-а…" at bounding box center [362, 176] width 725 height 353
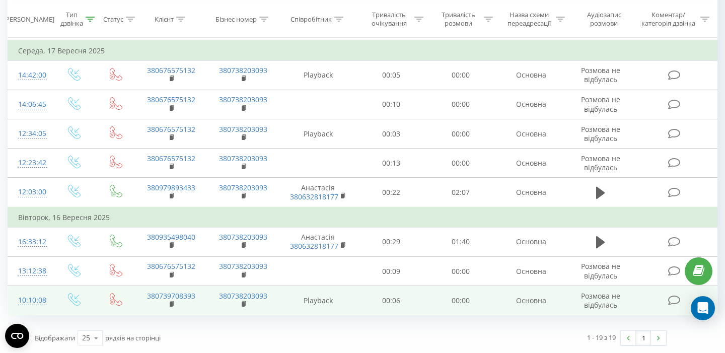
click at [20, 293] on div "10:10:08" at bounding box center [30, 300] width 24 height 20
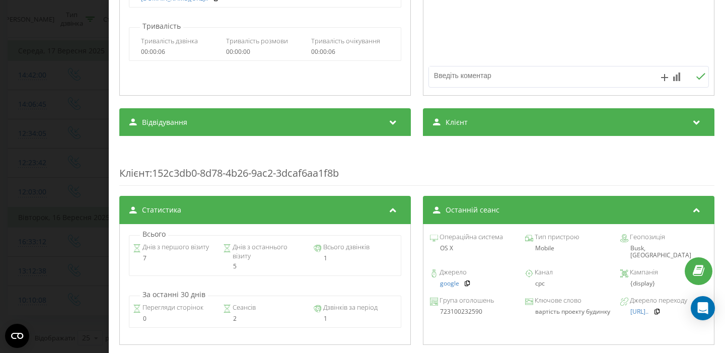
scroll to position [196, 0]
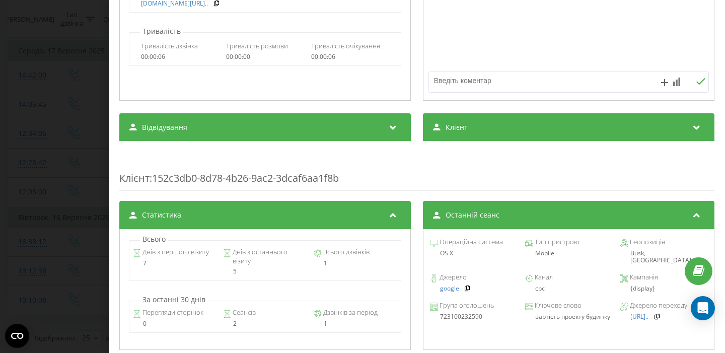
click at [58, 222] on div "Дзвінок : ua6_-1758006608.7298872 Транскрипція Для AI-аналізу майбутніх дзвінкі…" at bounding box center [362, 176] width 725 height 353
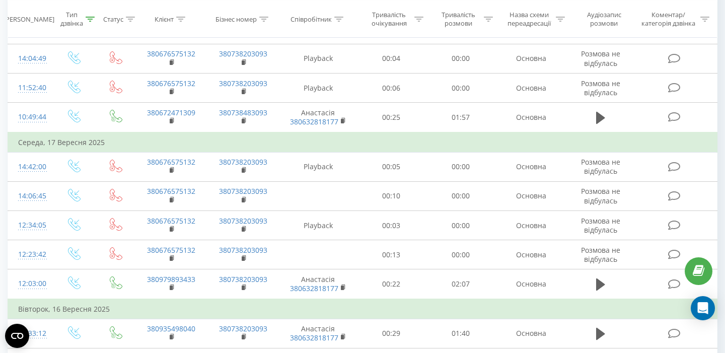
scroll to position [823, 0]
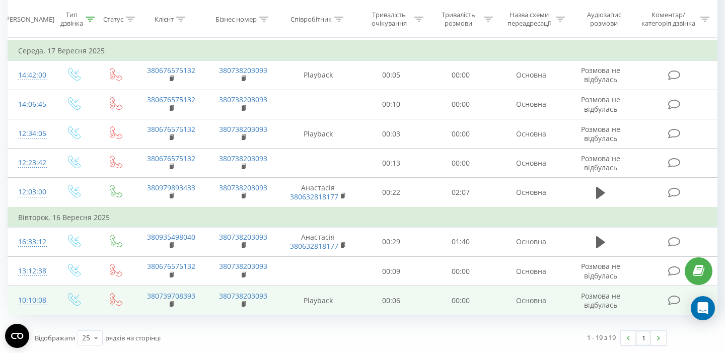
click at [37, 300] on div "10:10:08" at bounding box center [30, 300] width 24 height 20
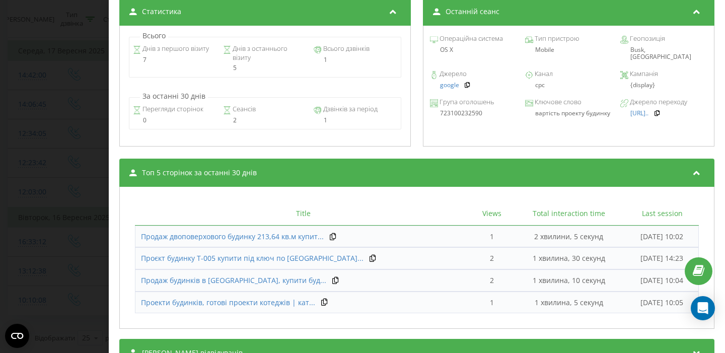
scroll to position [412, 0]
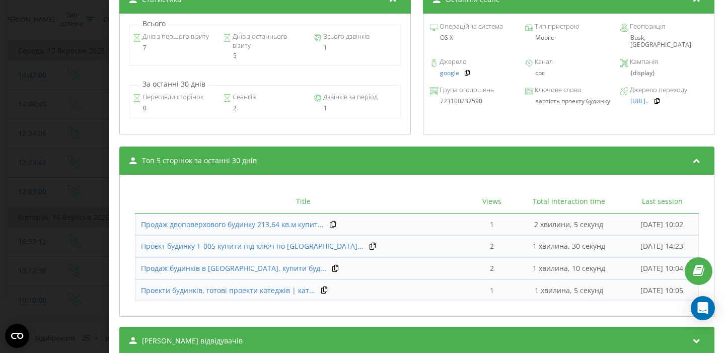
click at [60, 194] on div "Дзвінок : ua6_-1758006608.7298872 Транскрипція Для AI-аналізу майбутніх дзвінкі…" at bounding box center [362, 176] width 725 height 353
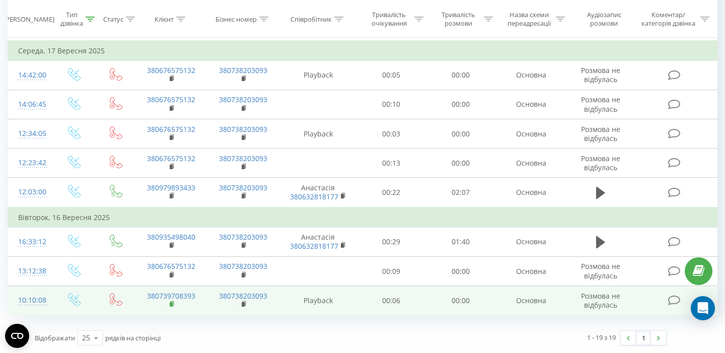
click at [170, 306] on rect at bounding box center [171, 304] width 3 height 5
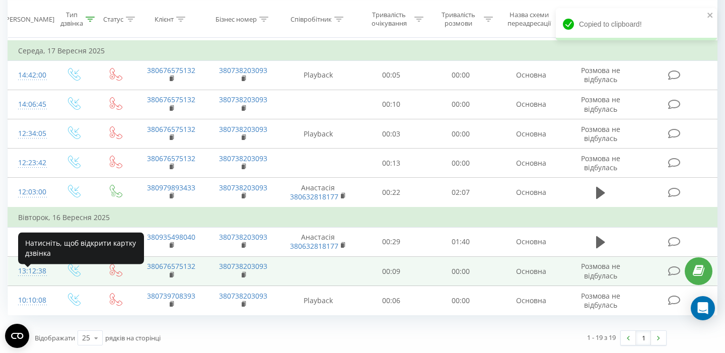
click at [26, 264] on div "13:12:38" at bounding box center [30, 271] width 24 height 20
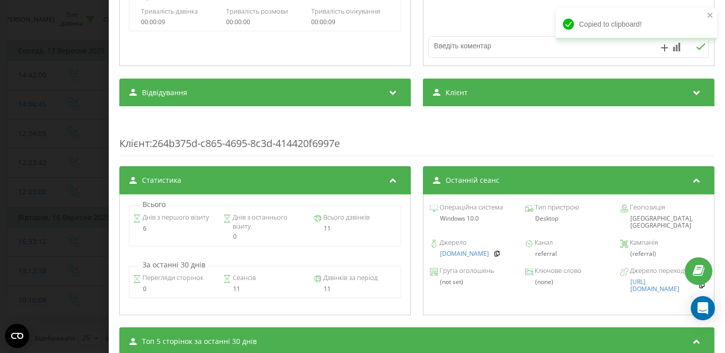
scroll to position [364, 0]
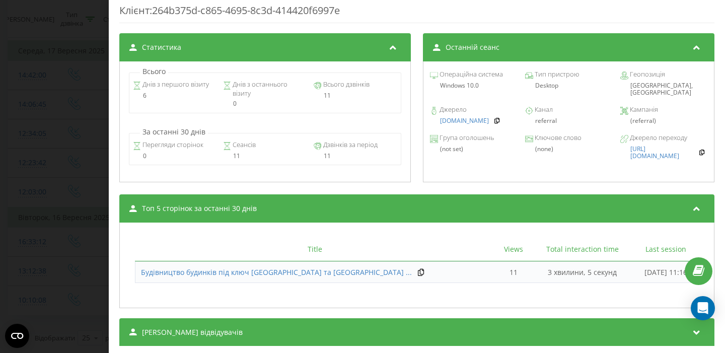
click at [44, 171] on div "Дзвінок : ua4_-1758017558.5813177 Транскрипція Для AI-аналізу майбутніх дзвінкі…" at bounding box center [362, 176] width 725 height 353
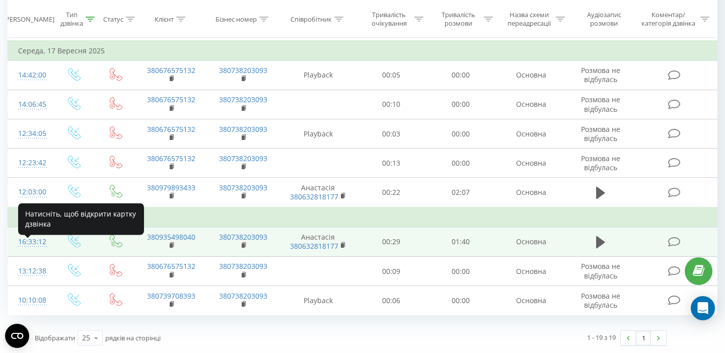
click at [27, 237] on div "16:33:12" at bounding box center [30, 242] width 24 height 20
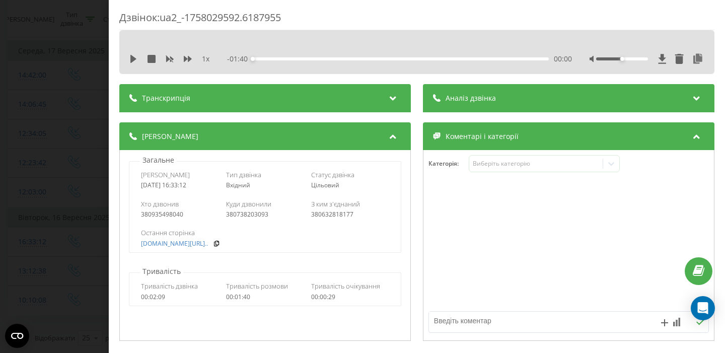
click at [160, 216] on div "380935498040" at bounding box center [180, 214] width 78 height 7
copy div "380935498040"
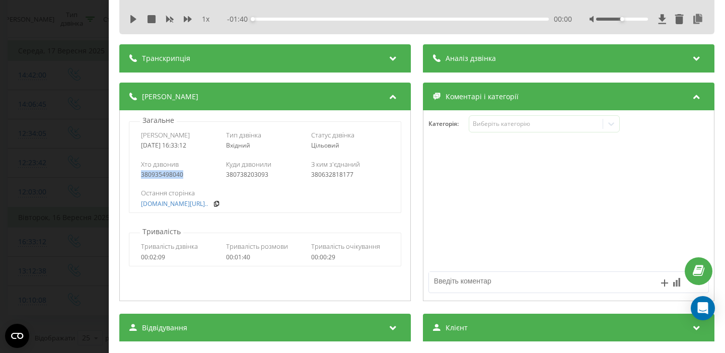
click at [45, 172] on div "Дзвінок : ua2_-1758029592.6187955 1 x - 01:40 00:00 00:00 Транскрипція Для AI-а…" at bounding box center [362, 176] width 725 height 353
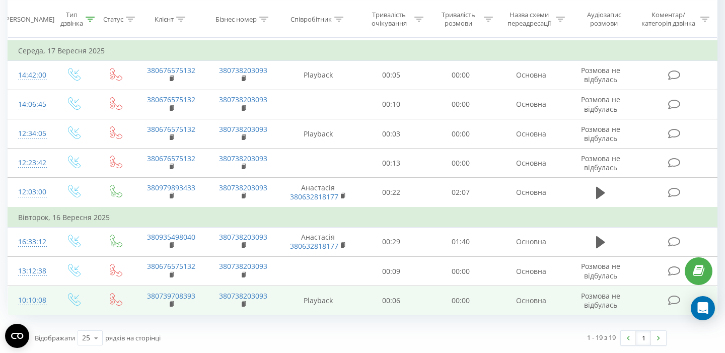
click at [39, 303] on div "10:10:08" at bounding box center [30, 300] width 24 height 20
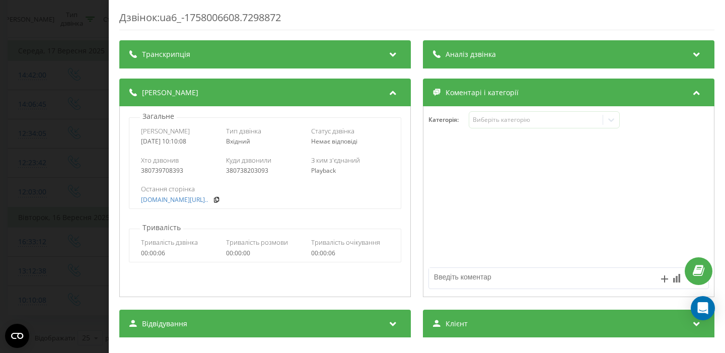
click at [60, 176] on div "Дзвінок : ua6_-1758006608.7298872 Транскрипція Для AI-аналізу майбутніх дзвінкі…" at bounding box center [362, 176] width 725 height 353
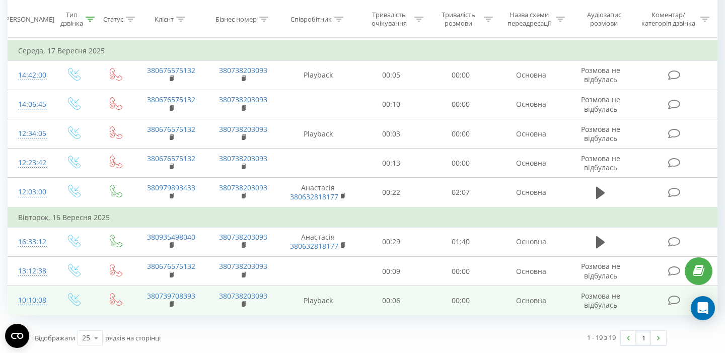
click at [39, 297] on div "10:10:08" at bounding box center [30, 300] width 24 height 20
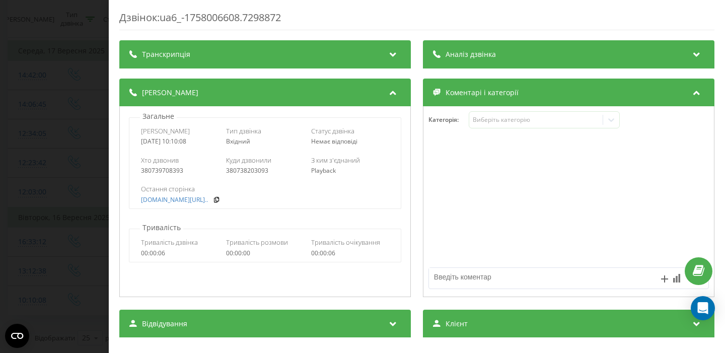
click at [174, 172] on div "380739708393" at bounding box center [180, 170] width 78 height 7
click at [174, 171] on div "380739708393" at bounding box center [180, 170] width 78 height 7
copy div "380739708393"
click at [80, 181] on div "Дзвінок : ua6_-1758006608.7298872 Транскрипція Для AI-аналізу майбутніх дзвінкі…" at bounding box center [362, 176] width 725 height 353
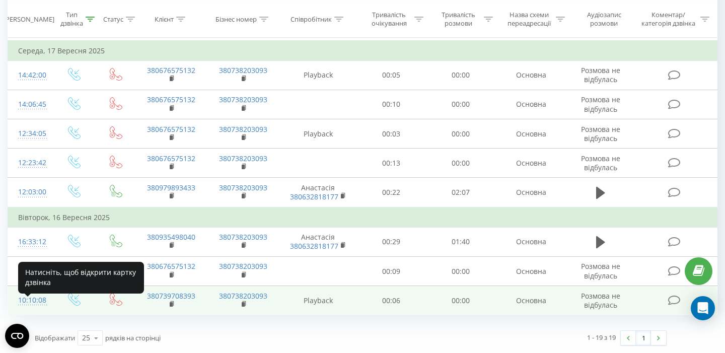
click at [25, 298] on div "10:10:08" at bounding box center [30, 300] width 24 height 20
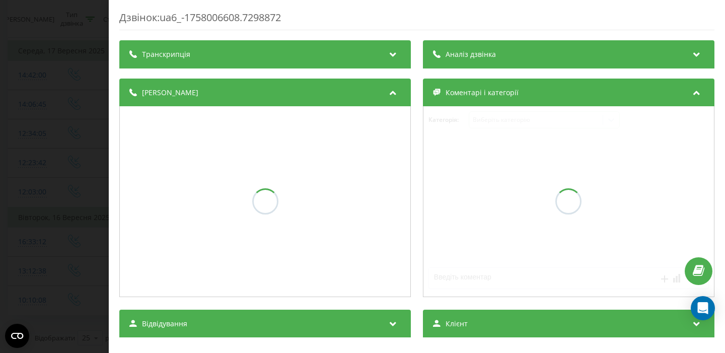
scroll to position [27, 0]
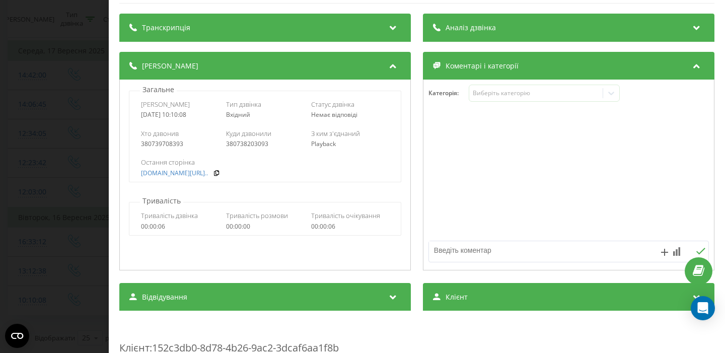
click at [85, 192] on div "Дзвінок : ua6_-1758006608.7298872 Транскрипція Для AI-аналізу майбутніх дзвінкі…" at bounding box center [362, 176] width 725 height 353
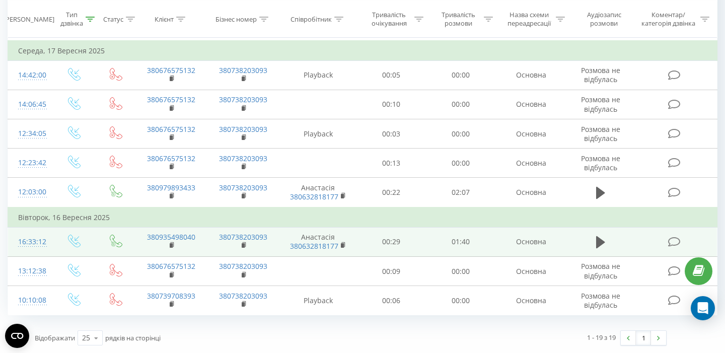
click at [36, 249] on div "16:33:12" at bounding box center [30, 242] width 24 height 20
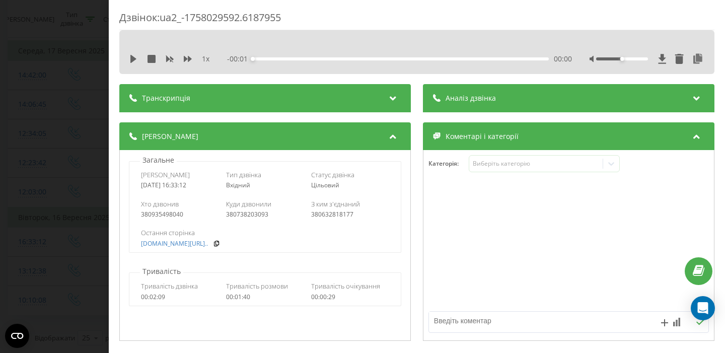
click at [166, 213] on div "380935498040" at bounding box center [180, 214] width 78 height 7
click at [166, 214] on div "380935498040" at bounding box center [180, 214] width 78 height 7
copy div "380935498040"
click at [62, 136] on div "Дзвінок : ua2_-1758029592.6187955 1 x - 01:40 00:00 00:00 Транскрипція Для AI-а…" at bounding box center [362, 176] width 725 height 353
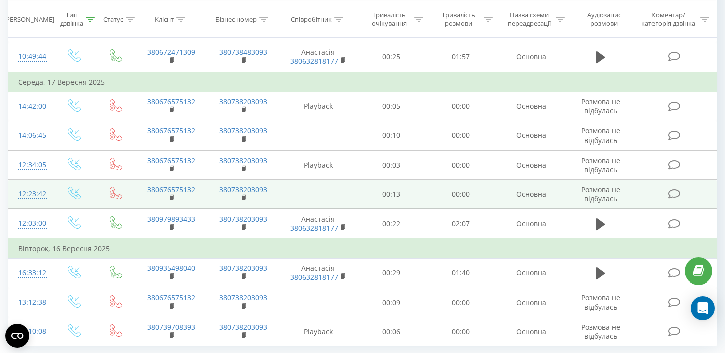
scroll to position [775, 0]
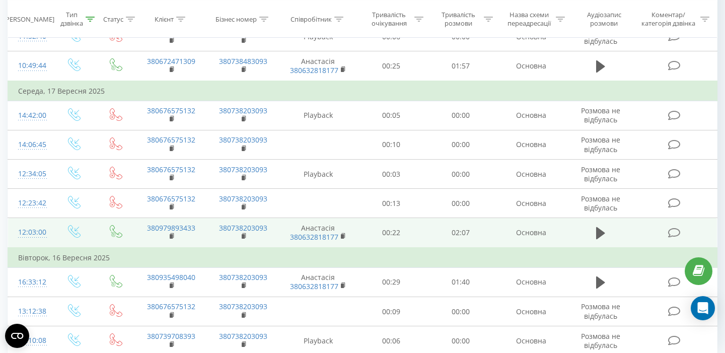
click at [20, 232] on div "12:03:00" at bounding box center [30, 232] width 24 height 20
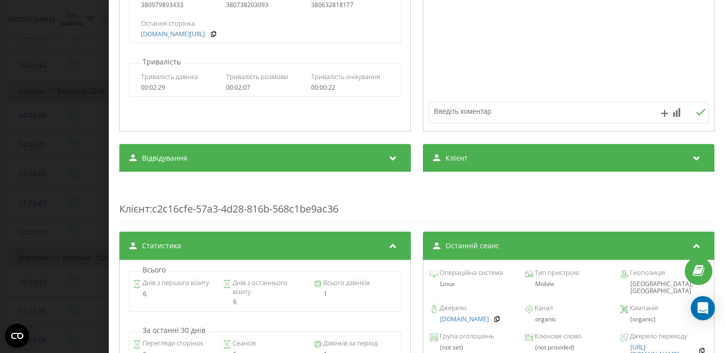
scroll to position [198, 0]
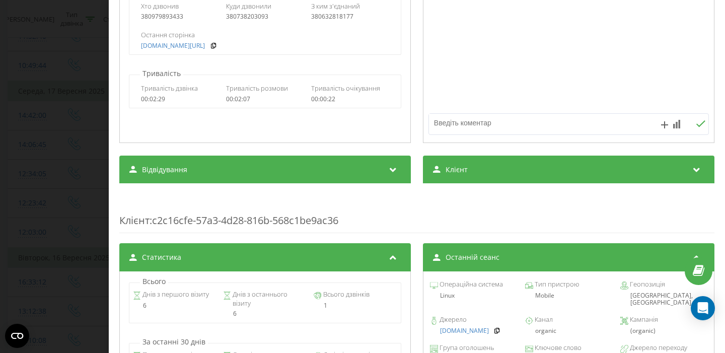
click at [76, 186] on div "Дзвінок : ua4_-1758099780.5960487 1 x - 02:07 00:00 00:00 Транскрипція Для AI-а…" at bounding box center [362, 176] width 725 height 353
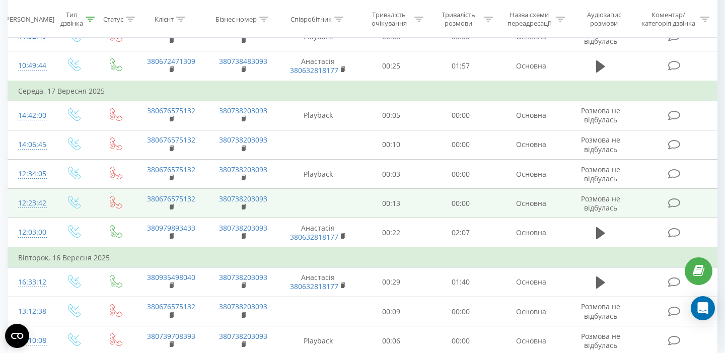
click at [34, 211] on div "12:23:42" at bounding box center [30, 203] width 24 height 20
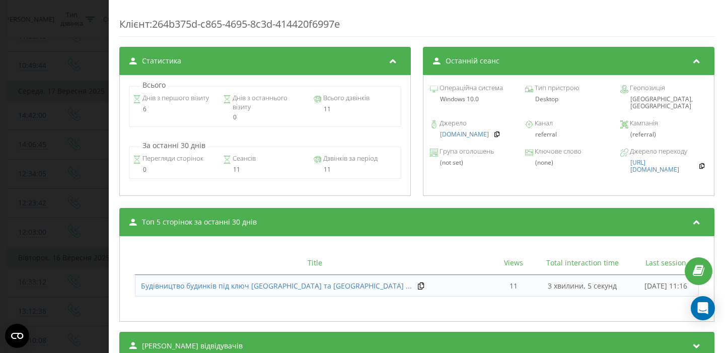
scroll to position [389, 0]
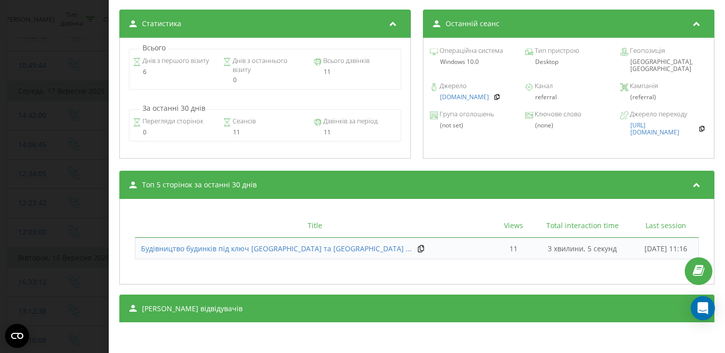
click at [7, 141] on div "Дзвінок : ua15_-1758101022.3213190 Транскрипція Для AI-аналізу майбутніх дзвінк…" at bounding box center [362, 176] width 725 height 353
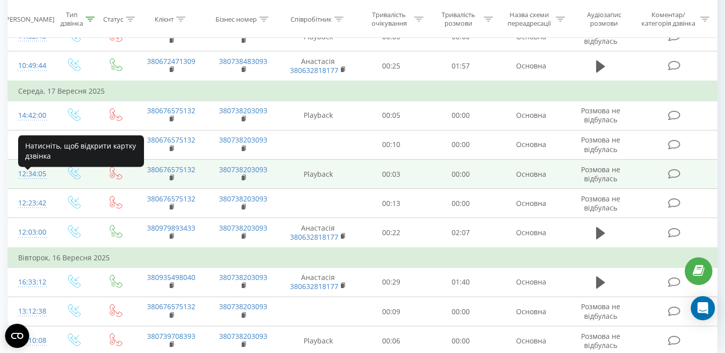
click at [30, 184] on div "12:34:05" at bounding box center [30, 174] width 24 height 20
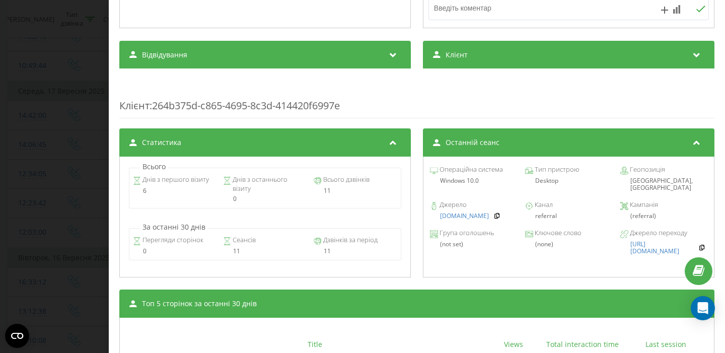
scroll to position [270, 0]
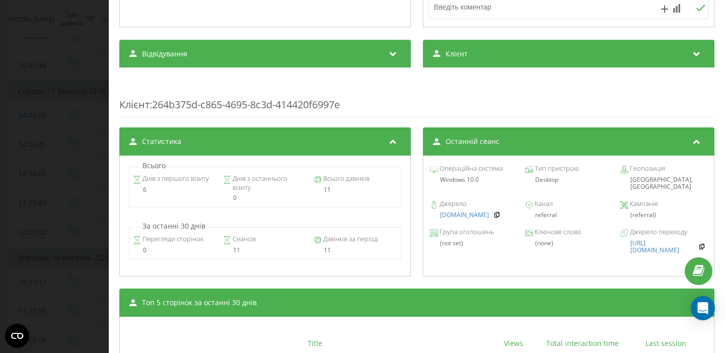
click at [17, 171] on div "Дзвінок : ua4_-1758101645.5970690 Транскрипція Для AI-аналізу майбутніх дзвінкі…" at bounding box center [362, 176] width 725 height 353
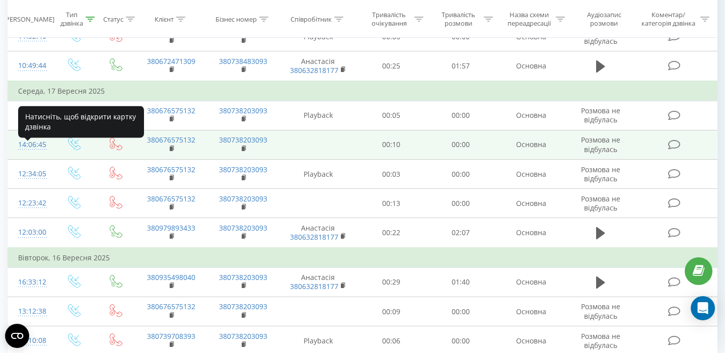
click at [27, 146] on div "14:06:45" at bounding box center [30, 145] width 24 height 20
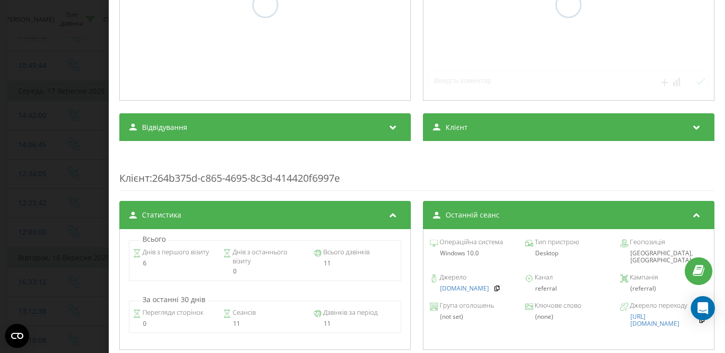
scroll to position [328, 0]
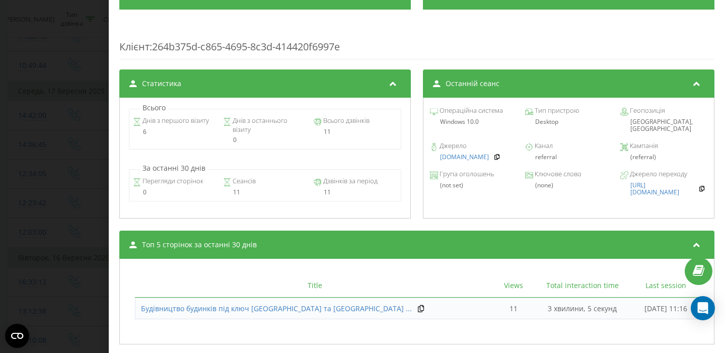
click at [93, 154] on div "Дзвінок : ua15_-1758107205.3244296 Транскрипція Для AI-аналізу майбутніх дзвінк…" at bounding box center [362, 176] width 725 height 353
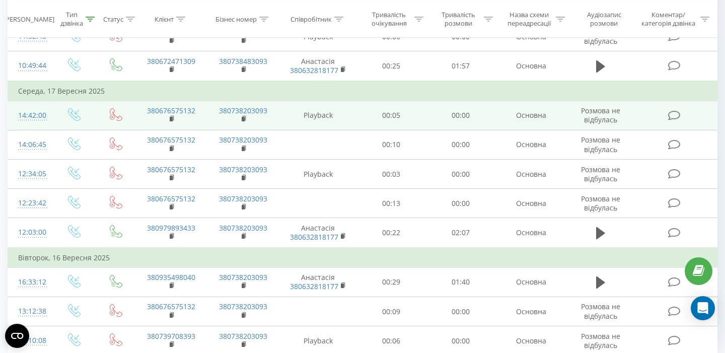
click at [41, 121] on div "14:42:00" at bounding box center [30, 116] width 24 height 20
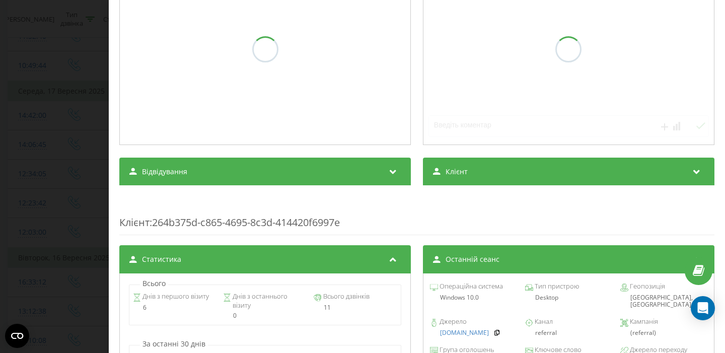
scroll to position [232, 0]
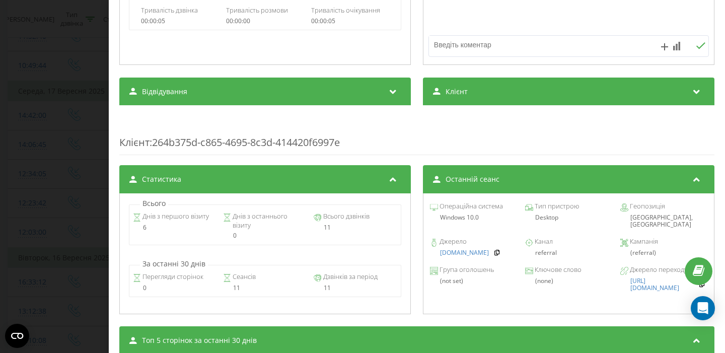
click at [4, 131] on div "Дзвінок : ua15_-1758109319.3252753 Транскрипція Для AI-аналізу майбутніх дзвінк…" at bounding box center [362, 176] width 725 height 353
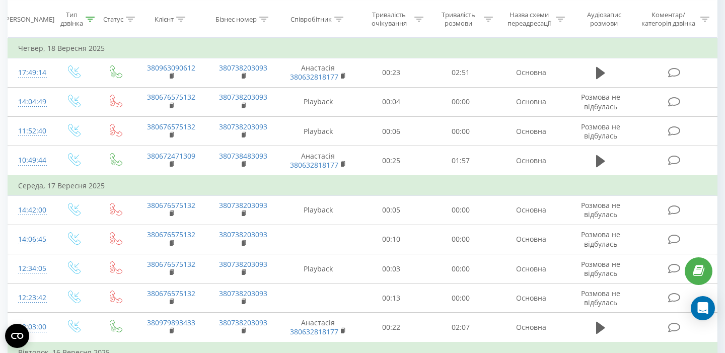
scroll to position [662, 0]
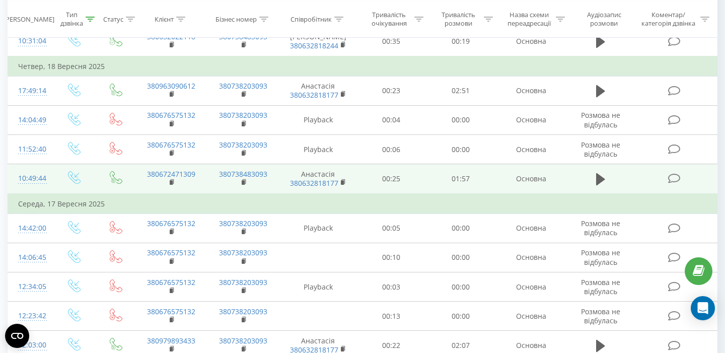
click at [33, 186] on div "10:49:44" at bounding box center [30, 179] width 24 height 20
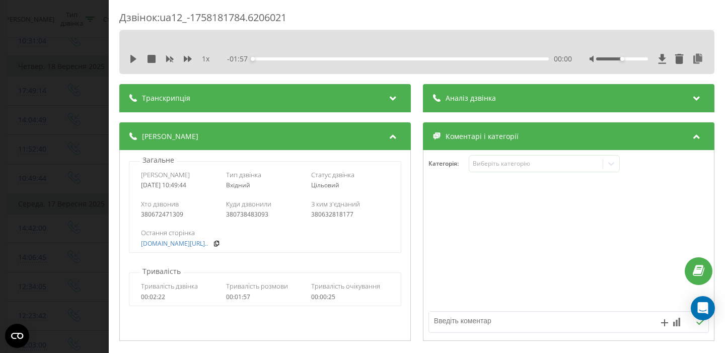
click at [167, 217] on div "380672471309" at bounding box center [180, 214] width 78 height 7
click at [168, 218] on div "380672471309" at bounding box center [180, 214] width 78 height 7
copy div "380672471309"
click at [63, 117] on div "Дзвінок : ua12_-1758181784.6206021 1 x - 01:57 00:00 00:00 Транскрипція Для AI-…" at bounding box center [362, 176] width 725 height 353
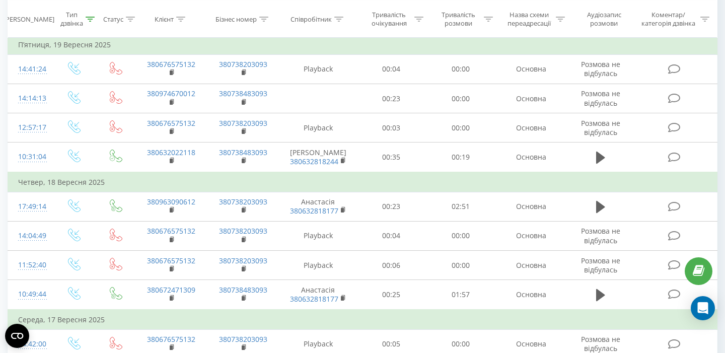
scroll to position [535, 0]
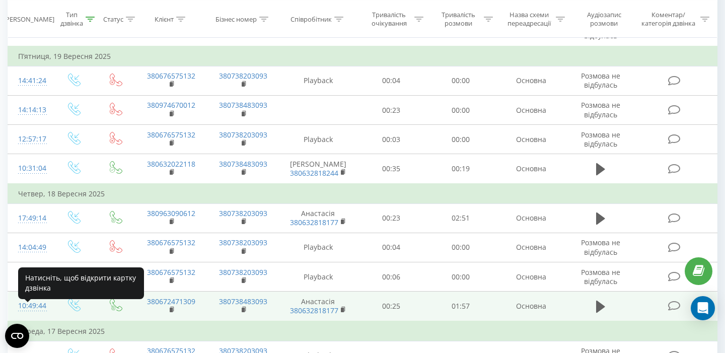
click at [41, 309] on div "10:49:44" at bounding box center [30, 306] width 24 height 20
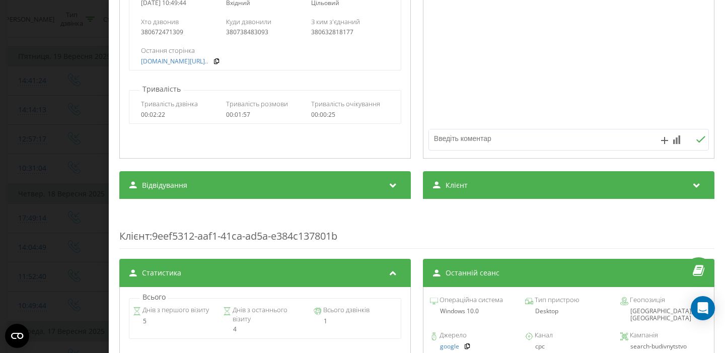
scroll to position [73, 0]
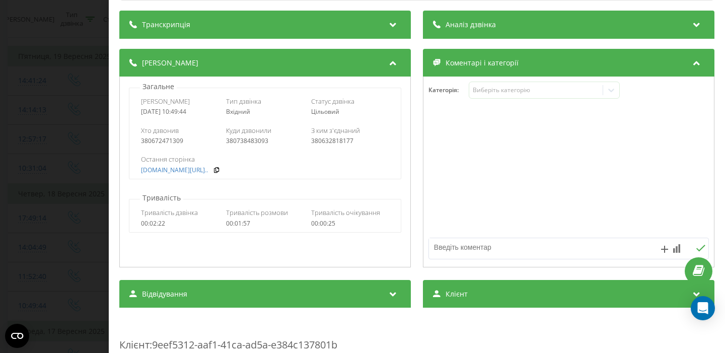
click at [179, 138] on div "380672471309" at bounding box center [180, 140] width 78 height 7
click at [179, 139] on div "380672471309" at bounding box center [180, 140] width 78 height 7
copy div "380672471309"
click at [52, 169] on div "Дзвінок : ua12_-1758181784.6206021 1 x - 01:57 00:00 00:00 Транскрипція Для AI-…" at bounding box center [362, 176] width 725 height 353
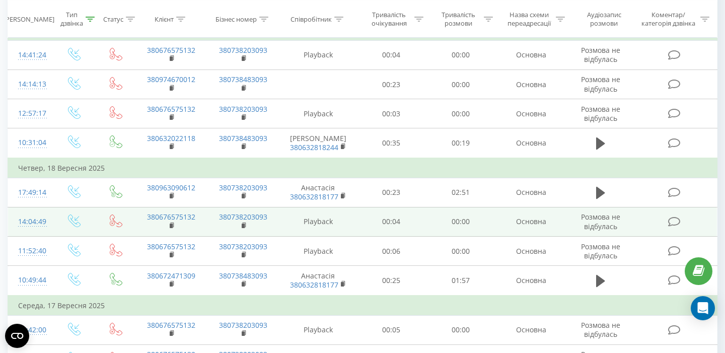
scroll to position [562, 0]
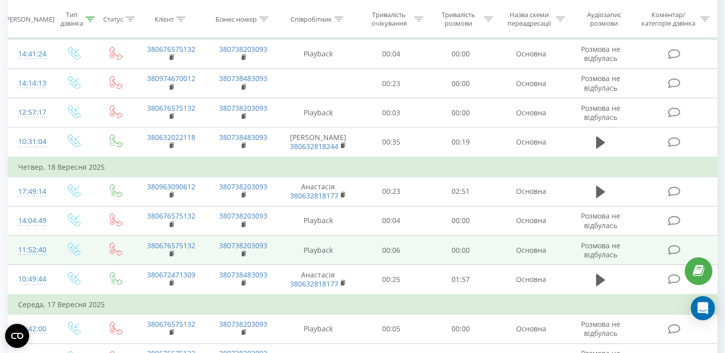
click at [38, 265] on td "11:52:40" at bounding box center [30, 250] width 44 height 29
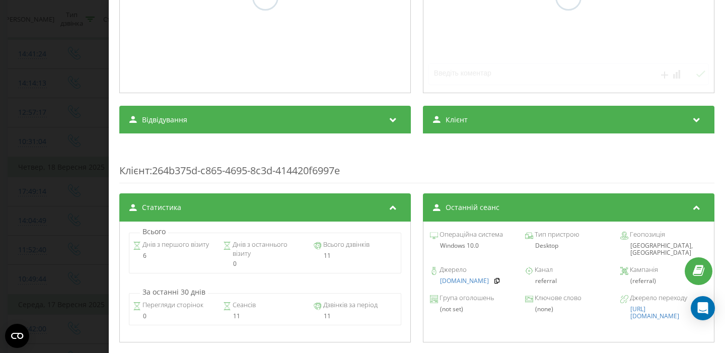
scroll to position [288, 0]
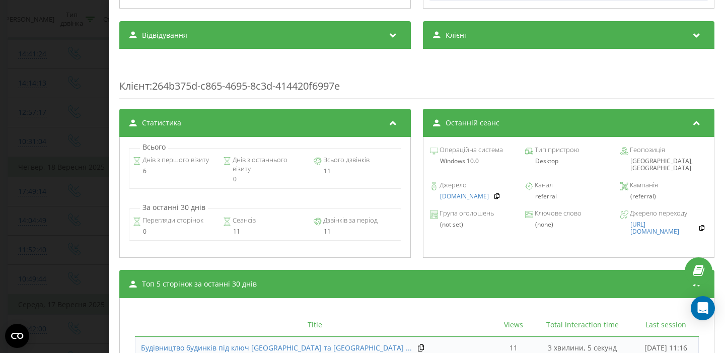
click at [35, 183] on div "Дзвінок : ua15_-1758185560.3385944 Транскрипція Для AI-аналізу майбутніх дзвінк…" at bounding box center [362, 176] width 725 height 353
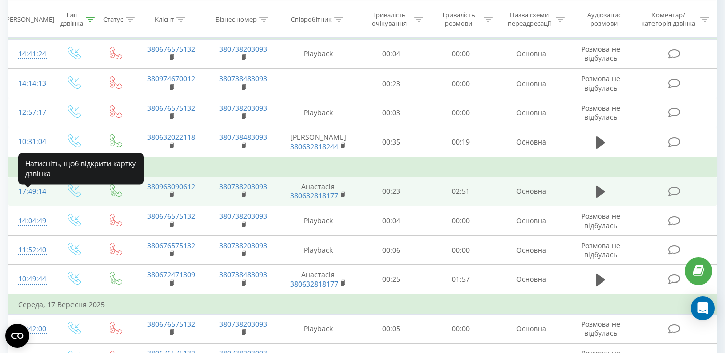
click at [21, 195] on div "17:49:14" at bounding box center [30, 192] width 24 height 20
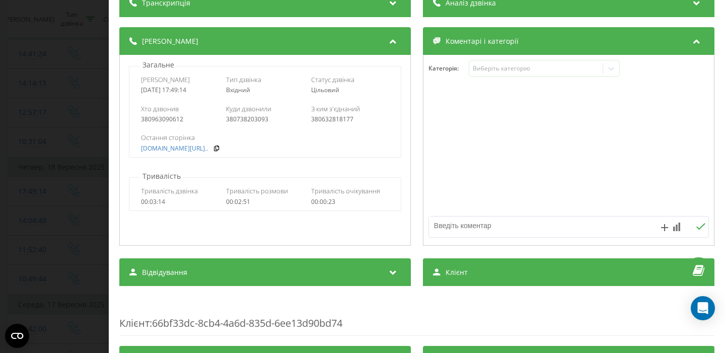
scroll to position [16, 0]
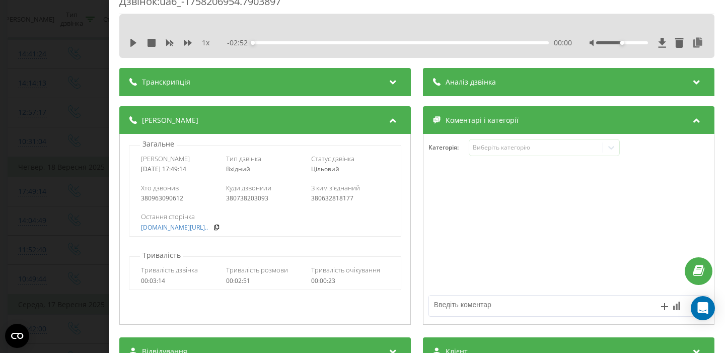
click at [169, 195] on div "380963090612" at bounding box center [180, 198] width 78 height 7
click at [170, 196] on div "380963090612" at bounding box center [180, 198] width 78 height 7
copy div "380963090612"
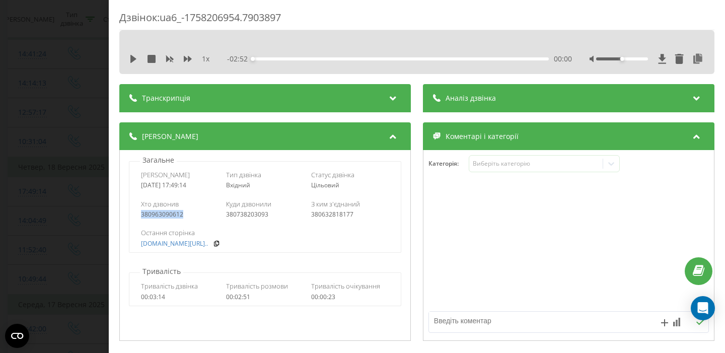
click at [77, 80] on div "Дзвінок : ua6_-1758206954.7903897 1 x - 02:52 00:00 00:00 Транскрипція Для AI-а…" at bounding box center [362, 176] width 725 height 353
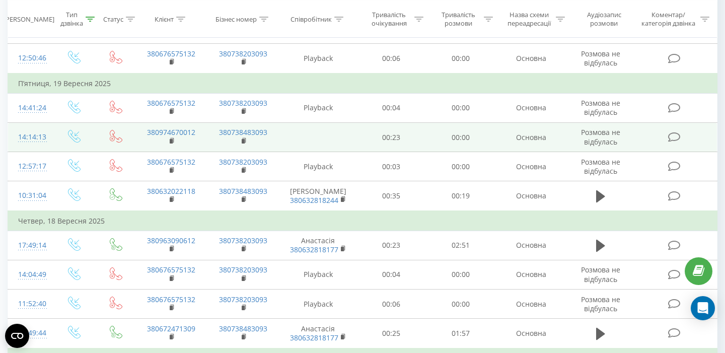
scroll to position [548, 0]
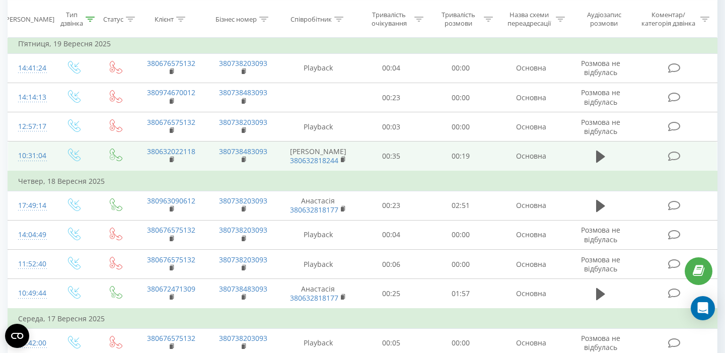
click at [35, 162] on div "10:31:04" at bounding box center [30, 156] width 24 height 20
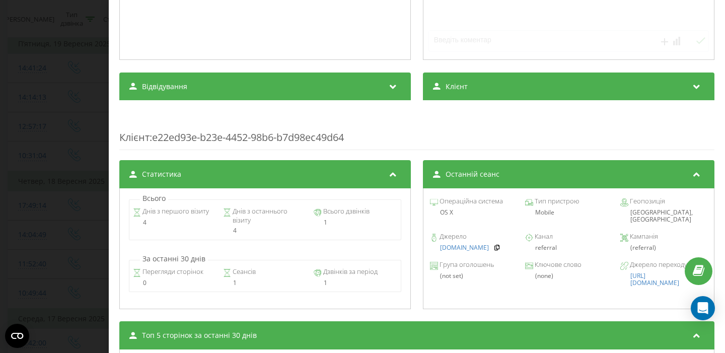
scroll to position [284, 0]
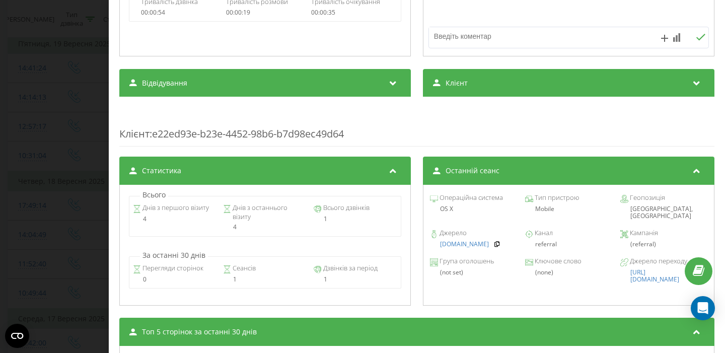
click at [79, 164] on div "Дзвінок : ua14_-1758267064.2824981 1 x - 00:01 00:00 00:00 Транскрипція Для AI-…" at bounding box center [362, 176] width 725 height 353
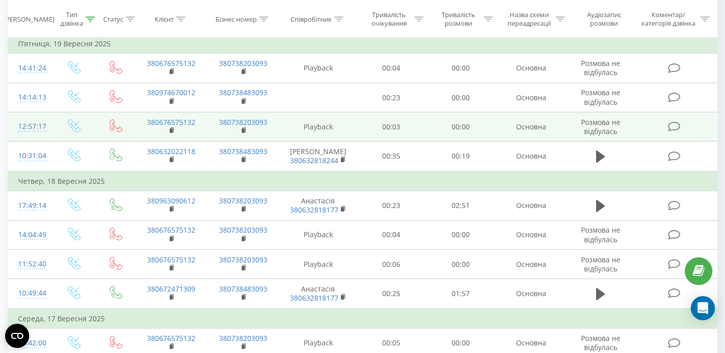
click at [42, 129] on div "12:57:17" at bounding box center [30, 127] width 24 height 20
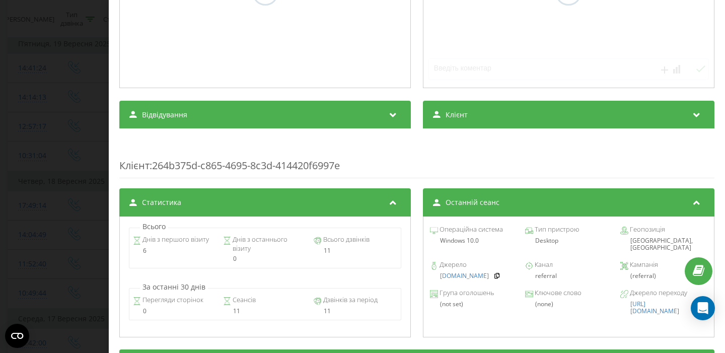
scroll to position [227, 0]
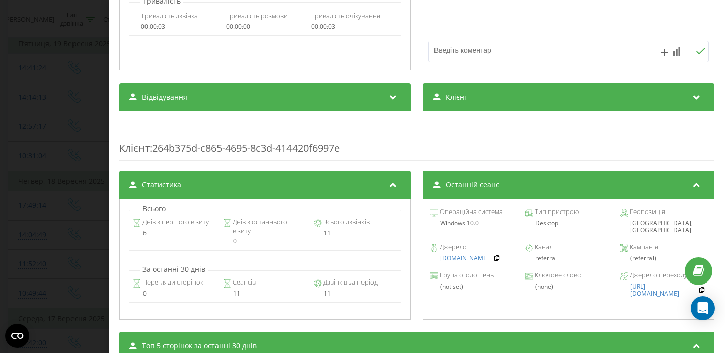
click at [16, 99] on div "Дзвінок : ua4_-1758275837.6325637 Транскрипція Для AI-аналізу майбутніх дзвінкі…" at bounding box center [362, 176] width 725 height 353
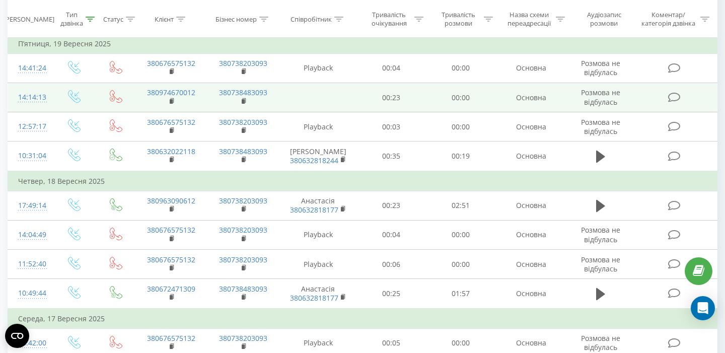
click at [35, 95] on div "14:14:13" at bounding box center [30, 98] width 24 height 20
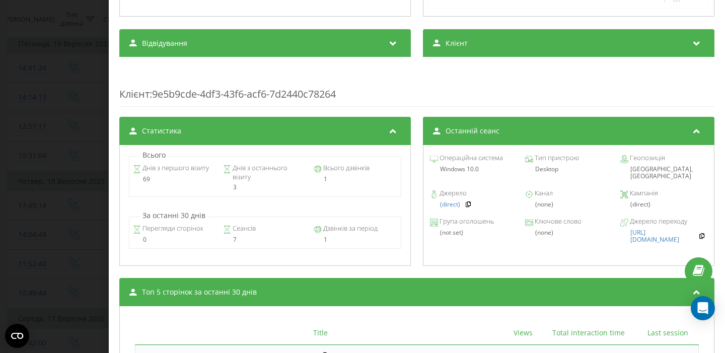
scroll to position [326, 0]
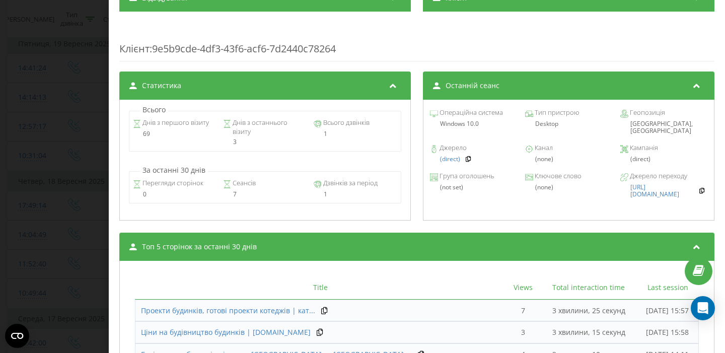
click at [55, 134] on div "Дзвінок : ua12_-1758280453.6453309 Транскрипція Для AI-аналізу майбутніх дзвінк…" at bounding box center [362, 176] width 725 height 353
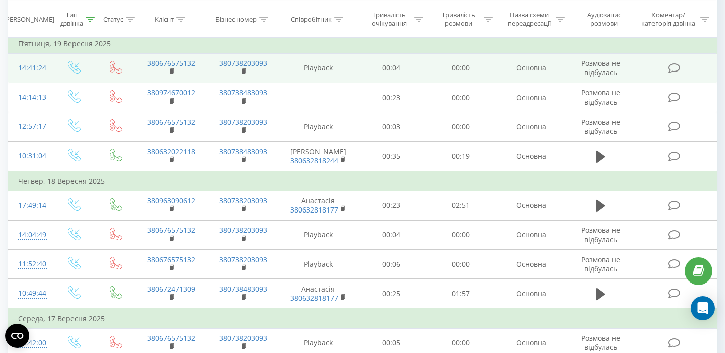
click at [29, 66] on div "14:41:24" at bounding box center [30, 68] width 24 height 20
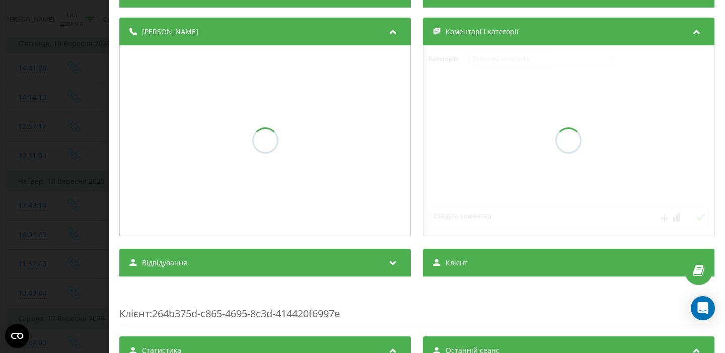
scroll to position [176, 0]
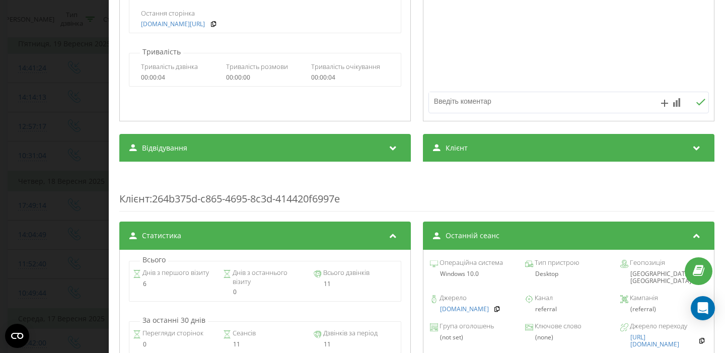
click at [56, 170] on div "Дзвінок : ua4_-1758282084.6356644 Транскрипція Для AI-аналізу майбутніх дзвінкі…" at bounding box center [362, 176] width 725 height 353
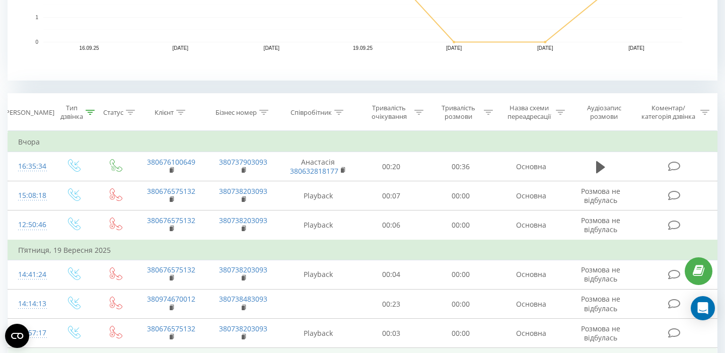
scroll to position [333, 0]
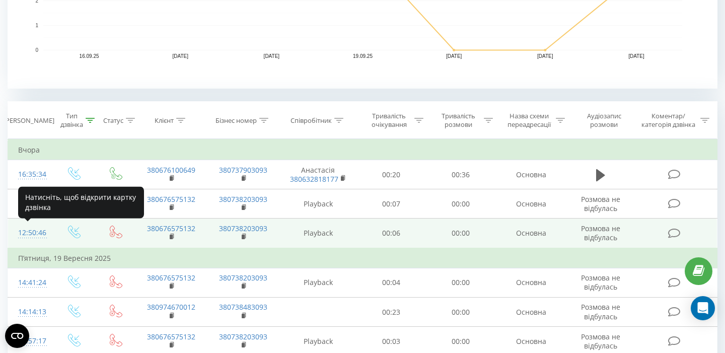
click at [33, 235] on div "12:50:46" at bounding box center [30, 233] width 24 height 20
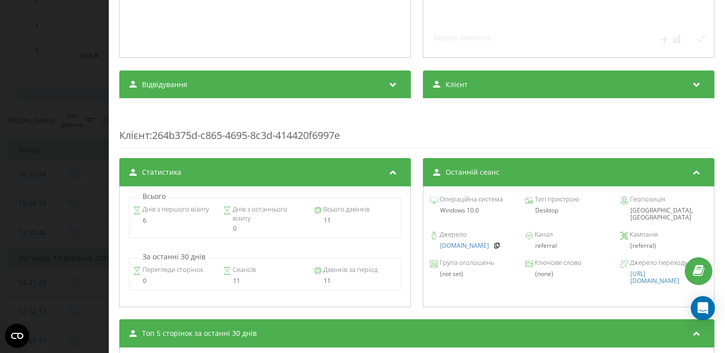
scroll to position [317, 0]
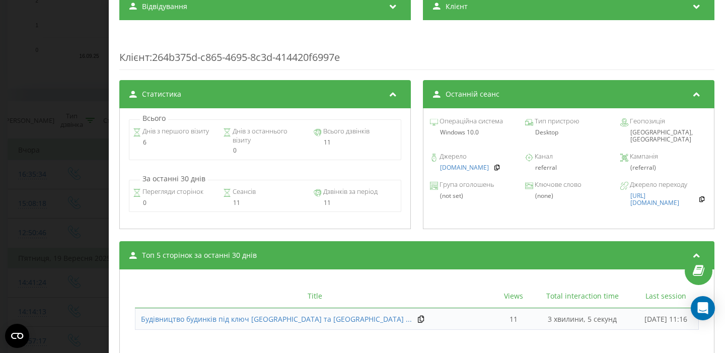
click at [24, 191] on div "Дзвінок : ua15_-1758534646.3978639 Транскрипція Для AI-аналізу майбутніх дзвінк…" at bounding box center [362, 176] width 725 height 353
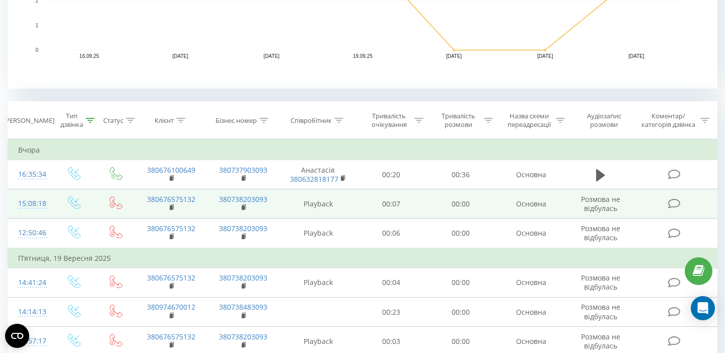
click at [35, 204] on div "15:08:18" at bounding box center [30, 204] width 24 height 20
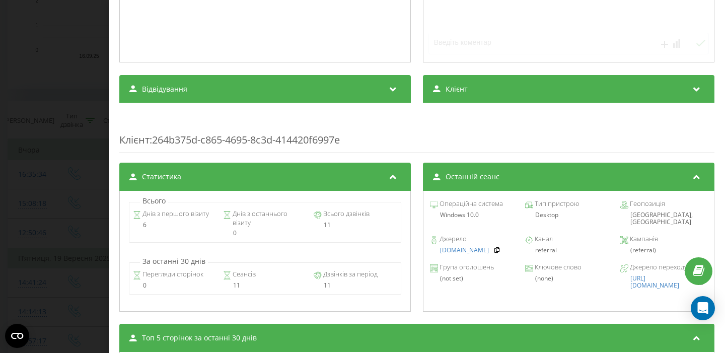
scroll to position [324, 0]
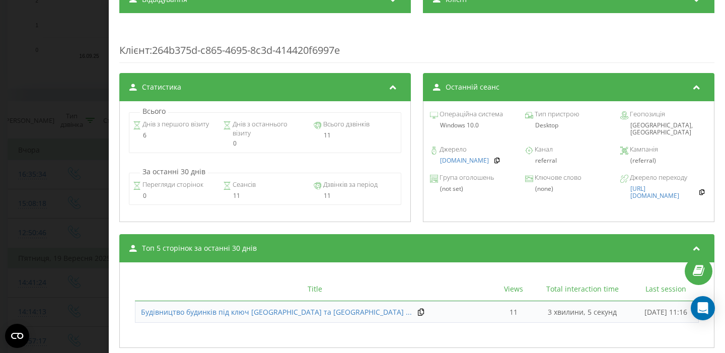
click at [37, 186] on div "Дзвінок : ua15_-1758542898.4016393 Транскрипція Аналіз дзвінка Деталі дзвінка К…" at bounding box center [362, 176] width 725 height 353
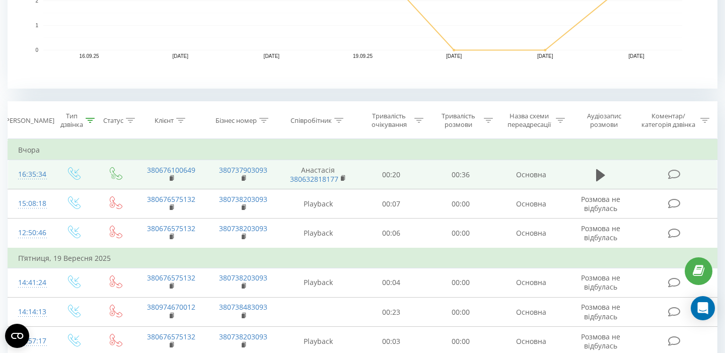
click at [34, 172] on div "16:35:34" at bounding box center [30, 175] width 24 height 20
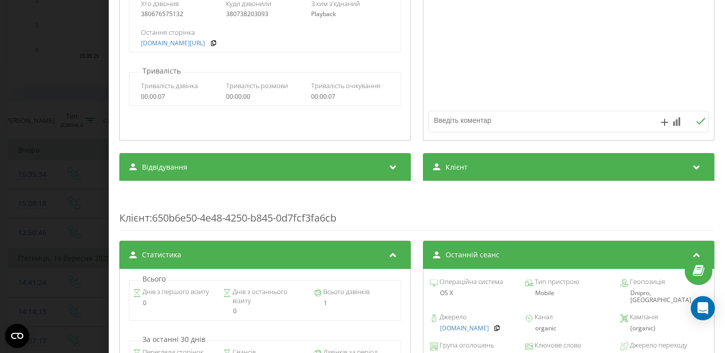
scroll to position [232, 0]
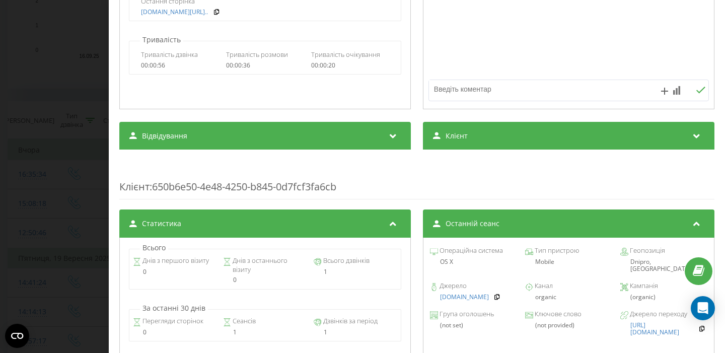
click at [43, 203] on div "Дзвінок : ua17_-1758548133.2254873 1 x - 00:36 00:00 00:00 Транскрипція Для AI-…" at bounding box center [362, 176] width 725 height 353
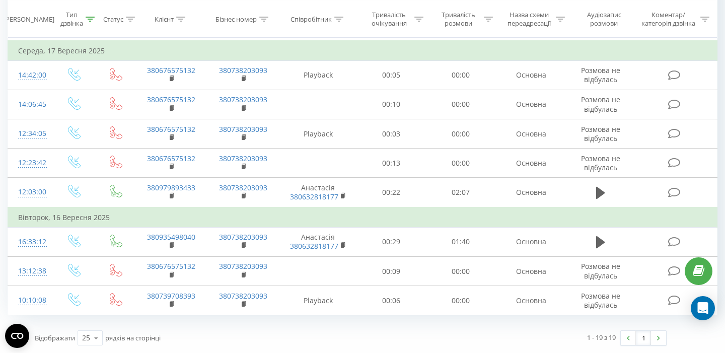
scroll to position [823, 0]
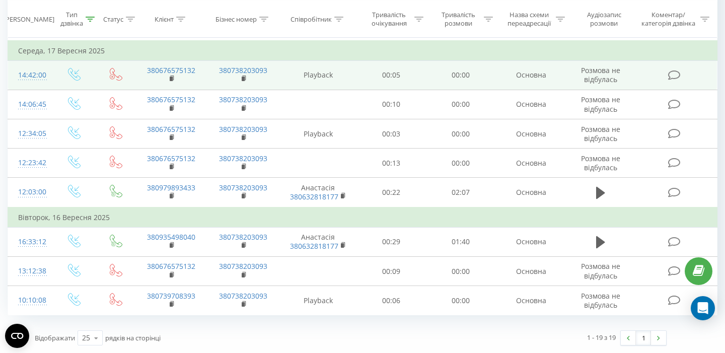
click at [29, 80] on div "14:42:00" at bounding box center [30, 75] width 24 height 20
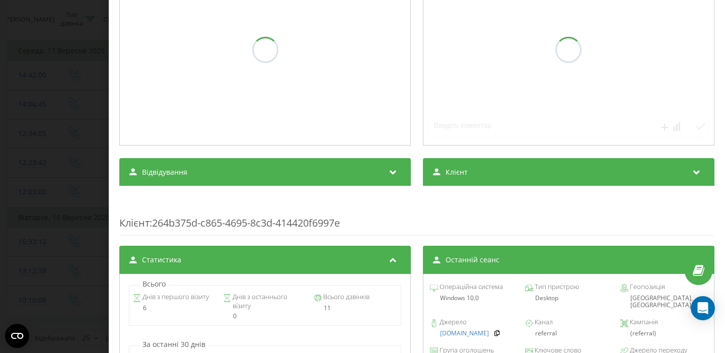
scroll to position [194, 0]
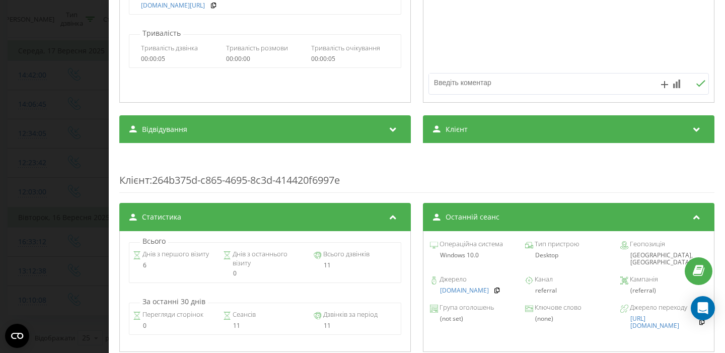
click at [57, 173] on div "Дзвінок : ua15_-1758109319.3252753 Транскрипція Для AI-аналізу майбутніх дзвінк…" at bounding box center [362, 176] width 725 height 353
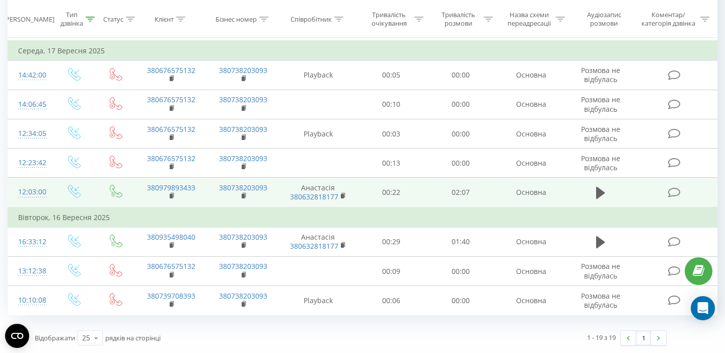
click at [35, 187] on div "12:03:00" at bounding box center [30, 192] width 24 height 20
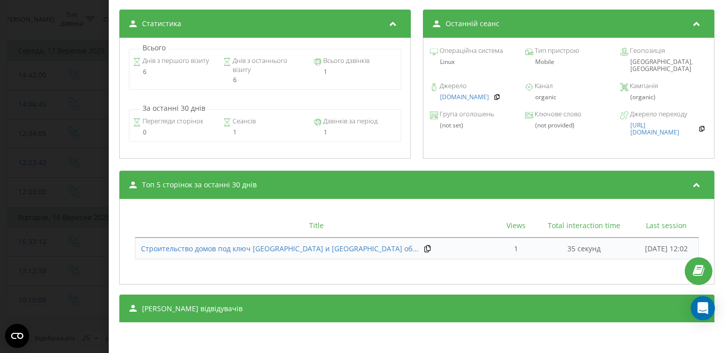
scroll to position [433, 0]
click at [219, 145] on div "Всього Днів з першого візиту 6 Днів з останнього візиту 6 Всього дзвінків 1 За …" at bounding box center [264, 98] width 291 height 121
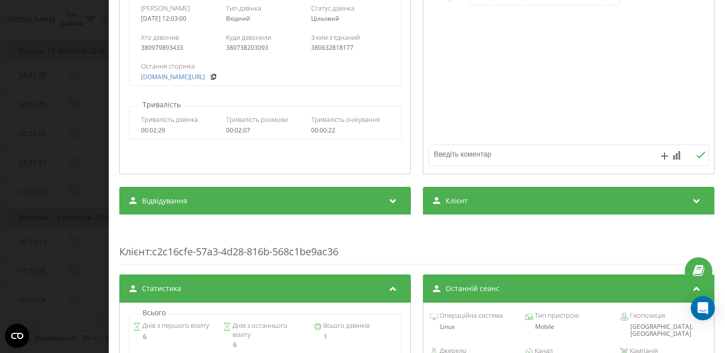
scroll to position [137, 0]
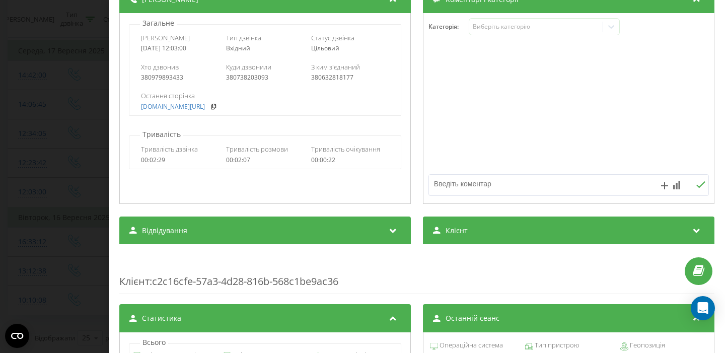
click at [167, 76] on div "380979893433" at bounding box center [180, 77] width 78 height 7
copy div "380979893433"
click at [4, 270] on div "Дзвінок : ua4_-1758099780.5960487 1 x - 02:07 00:00 00:00 Транскрипція Для AI-а…" at bounding box center [362, 176] width 725 height 353
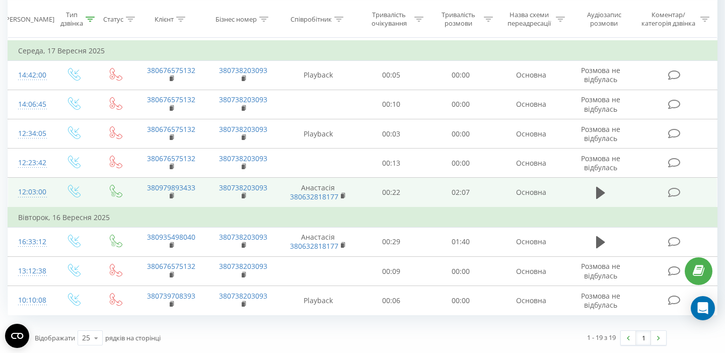
click at [33, 189] on div "12:03:00" at bounding box center [30, 192] width 24 height 20
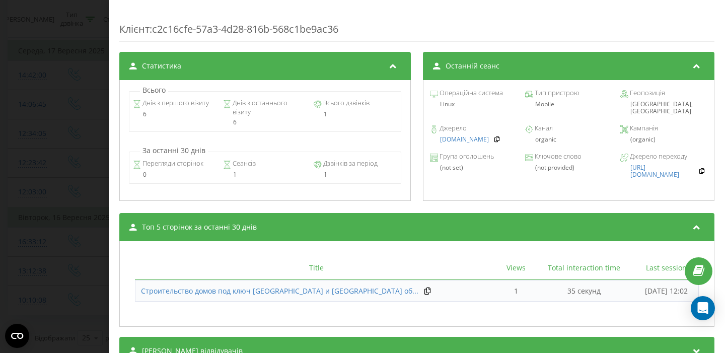
scroll to position [433, 0]
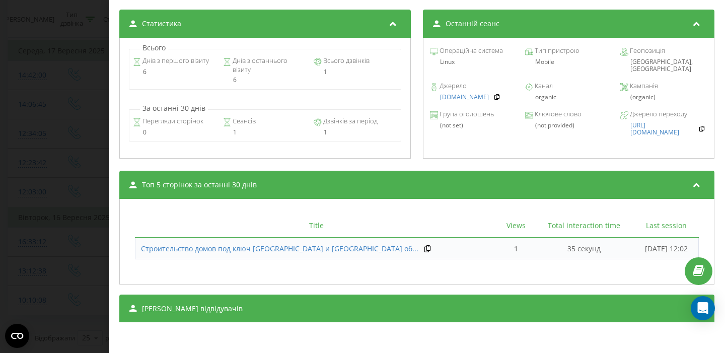
click at [58, 165] on div "Дзвінок : ua4_-1758099780.5960487 1 x - 02:07 00:00 00:00 Транскрипція Для AI-а…" at bounding box center [362, 176] width 725 height 353
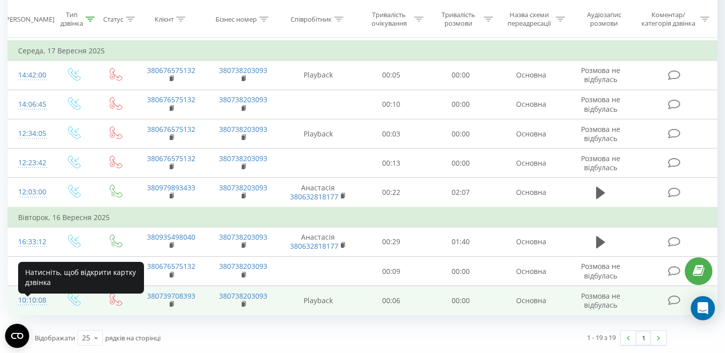
click at [20, 296] on div "10:10:08" at bounding box center [30, 300] width 24 height 20
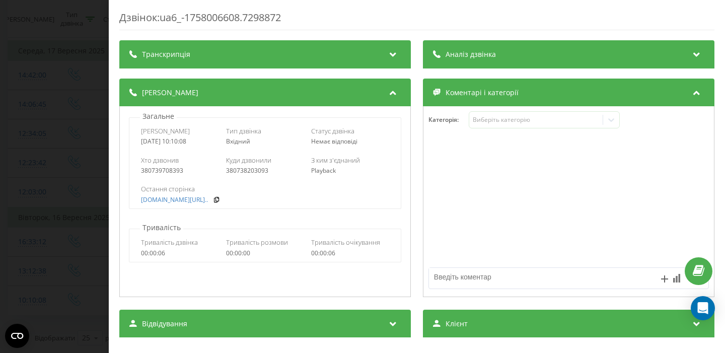
click at [169, 174] on div "380739708393" at bounding box center [180, 170] width 78 height 7
copy div "380739708393"
